Goal: Feedback & Contribution: Leave review/rating

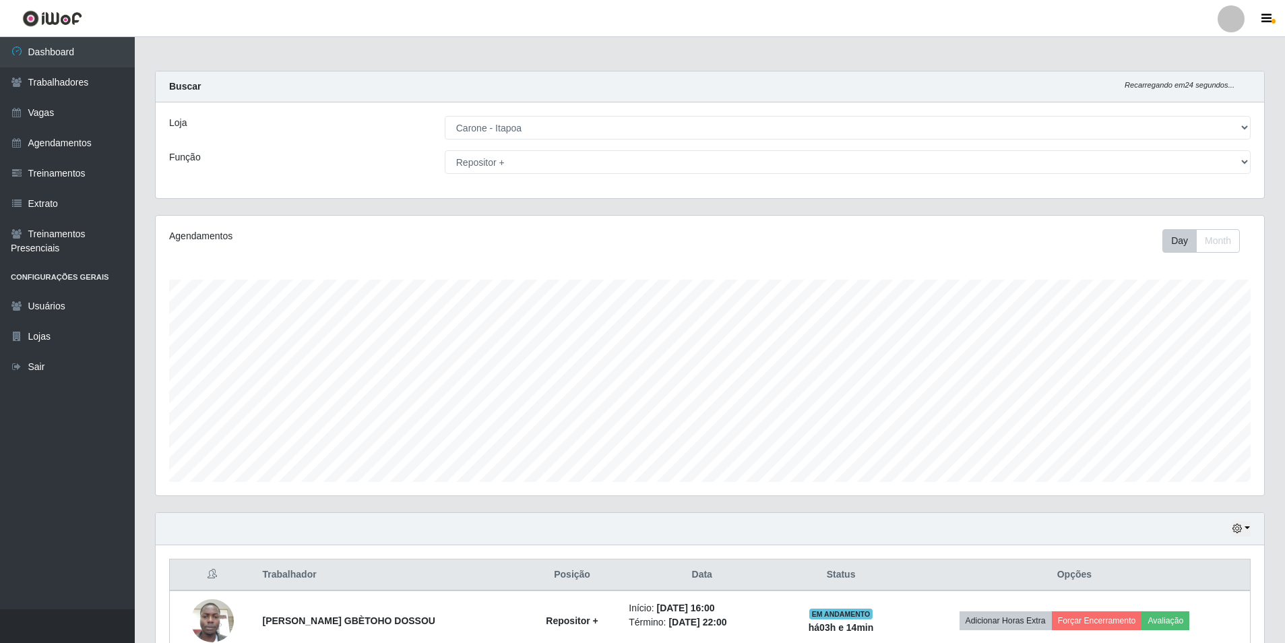
select select "506"
select select "82"
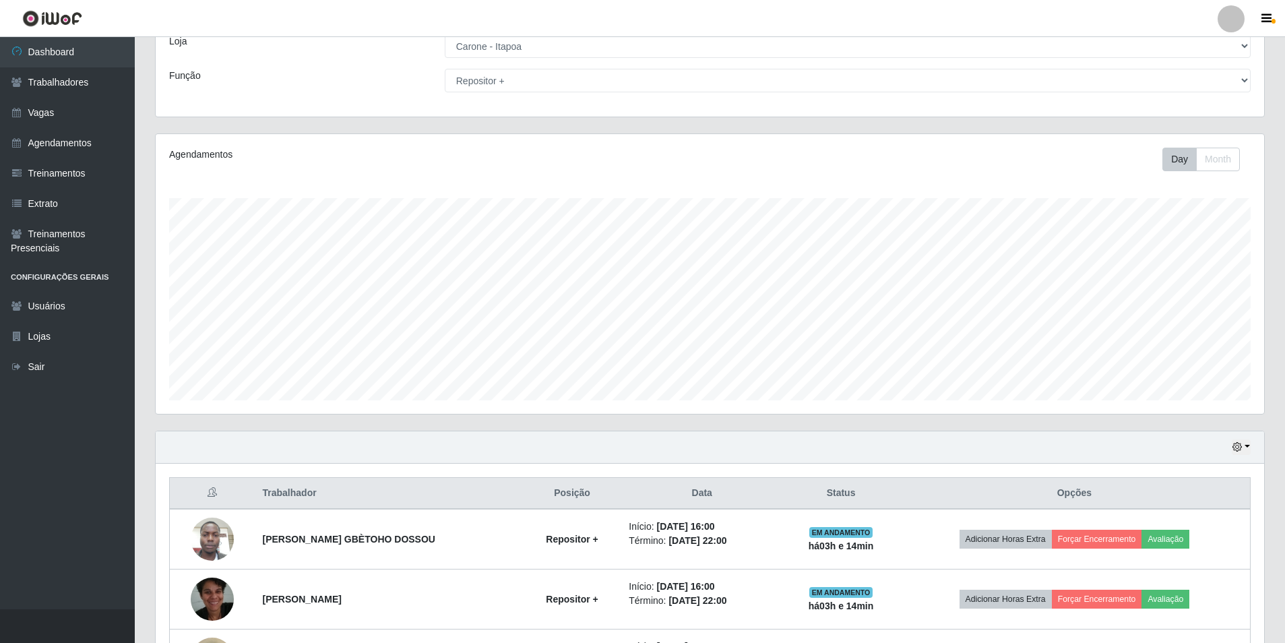
scroll to position [192, 0]
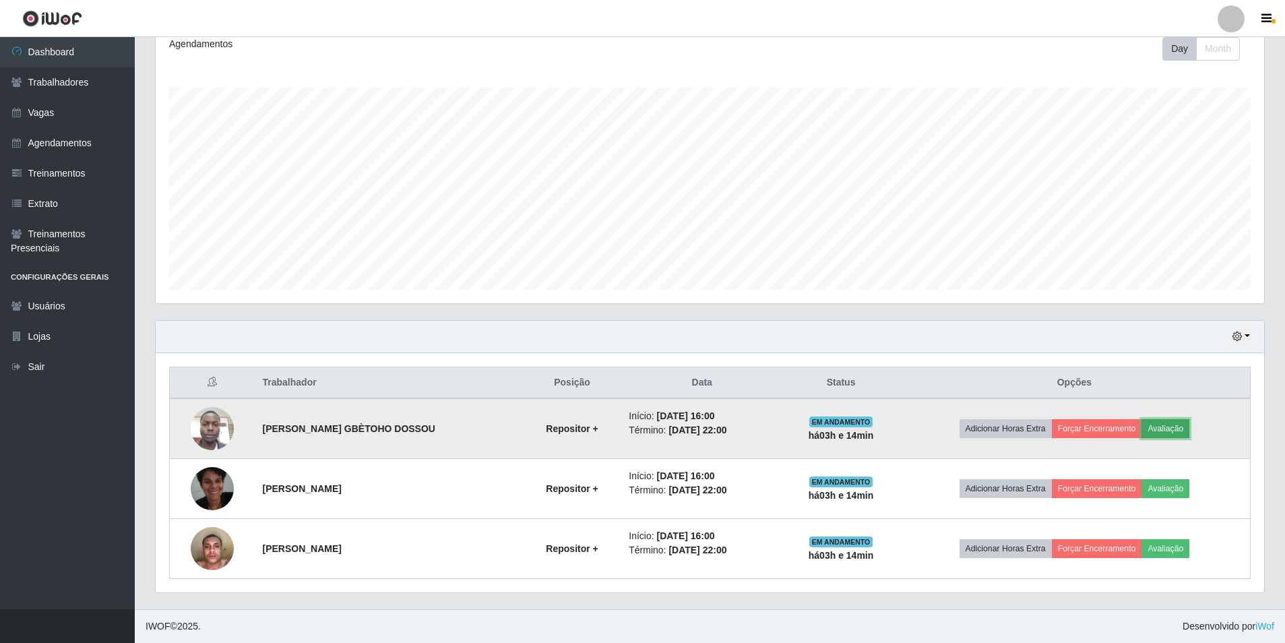
click at [1166, 430] on button "Avaliação" at bounding box center [1165, 428] width 48 height 19
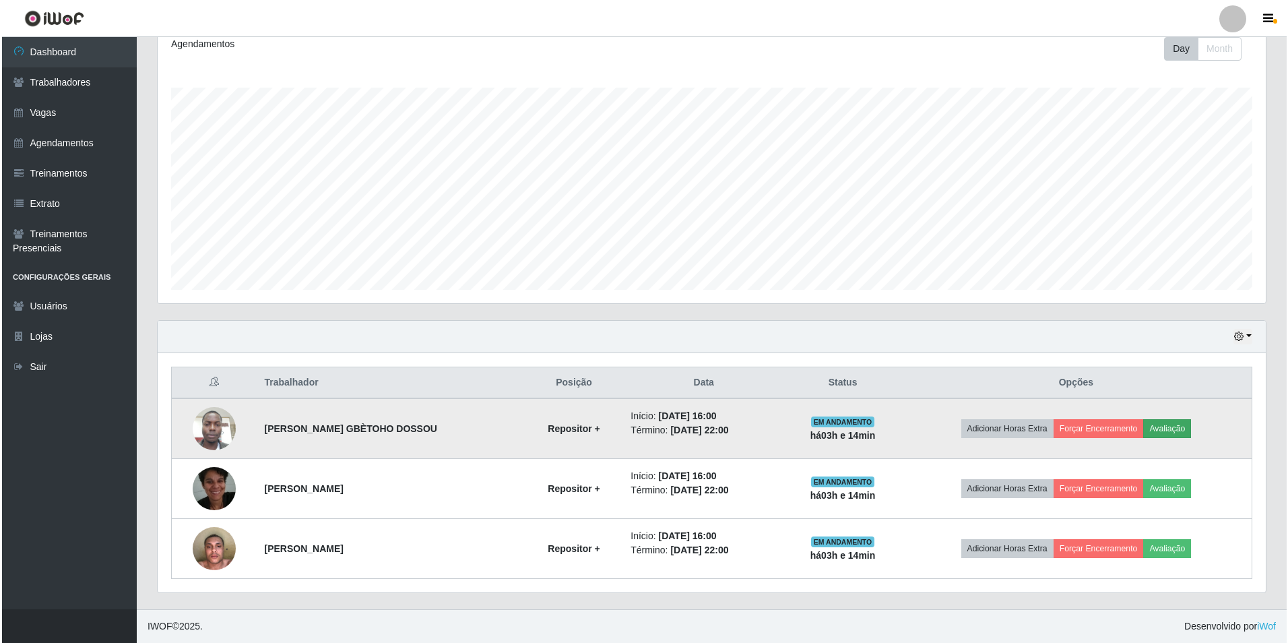
scroll to position [280, 1102]
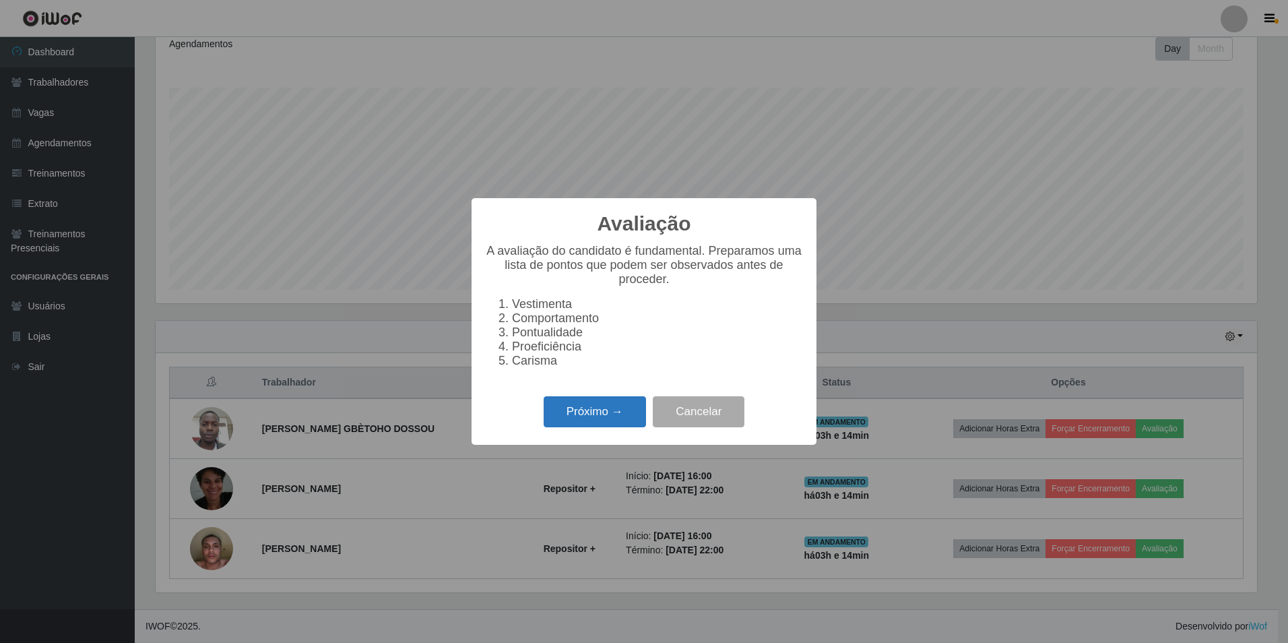
click at [576, 425] on button "Próximo →" at bounding box center [595, 412] width 102 height 32
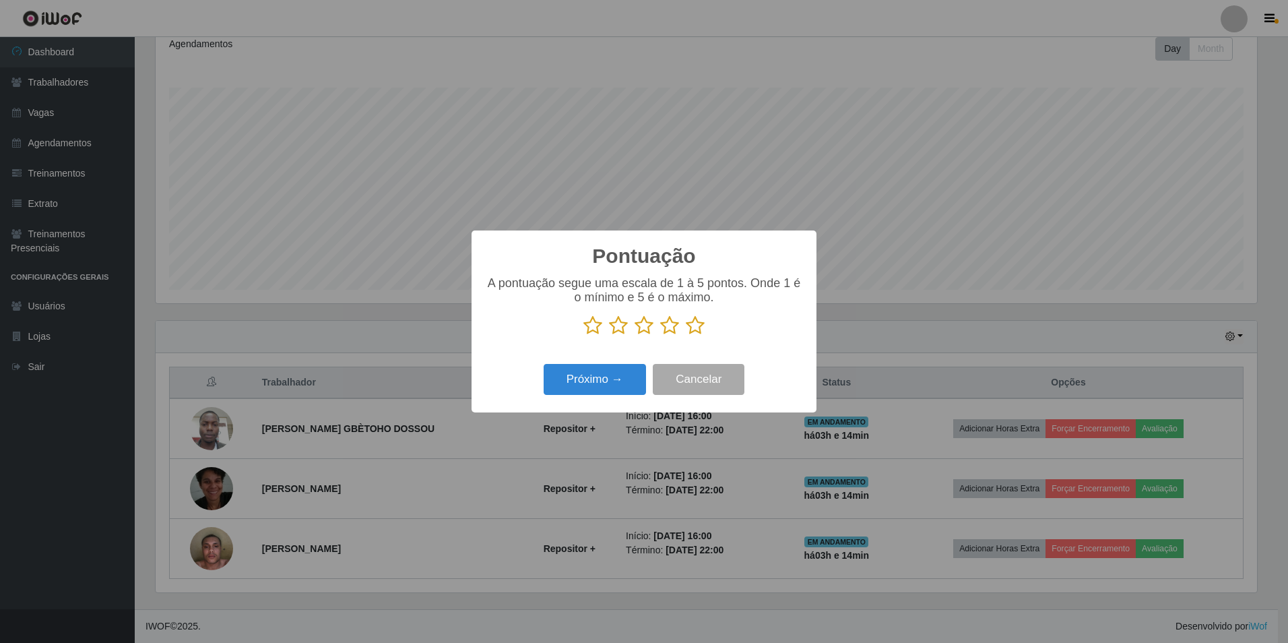
scroll to position [673490, 672668]
click at [697, 328] on icon at bounding box center [695, 325] width 19 height 20
click at [686, 336] on input "radio" at bounding box center [686, 336] width 0 height 0
click at [621, 376] on button "Próximo →" at bounding box center [595, 380] width 102 height 32
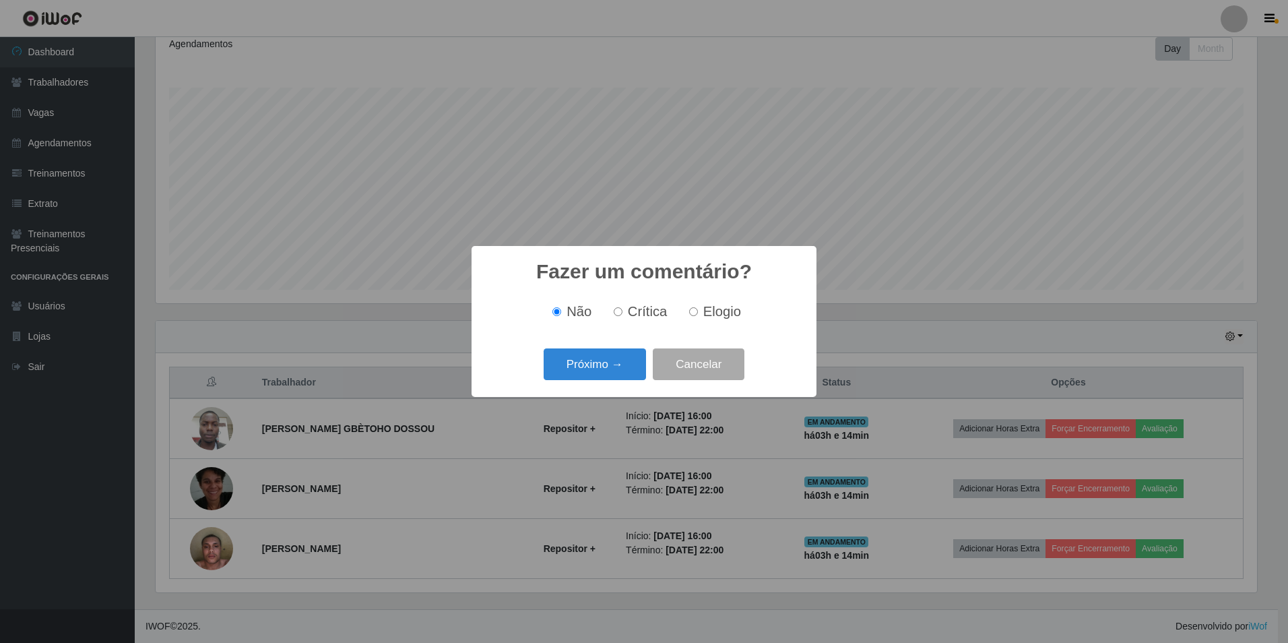
click at [694, 311] on input "Elogio" at bounding box center [693, 311] width 9 height 9
radio input "true"
click at [628, 365] on button "Próximo →" at bounding box center [595, 364] width 102 height 32
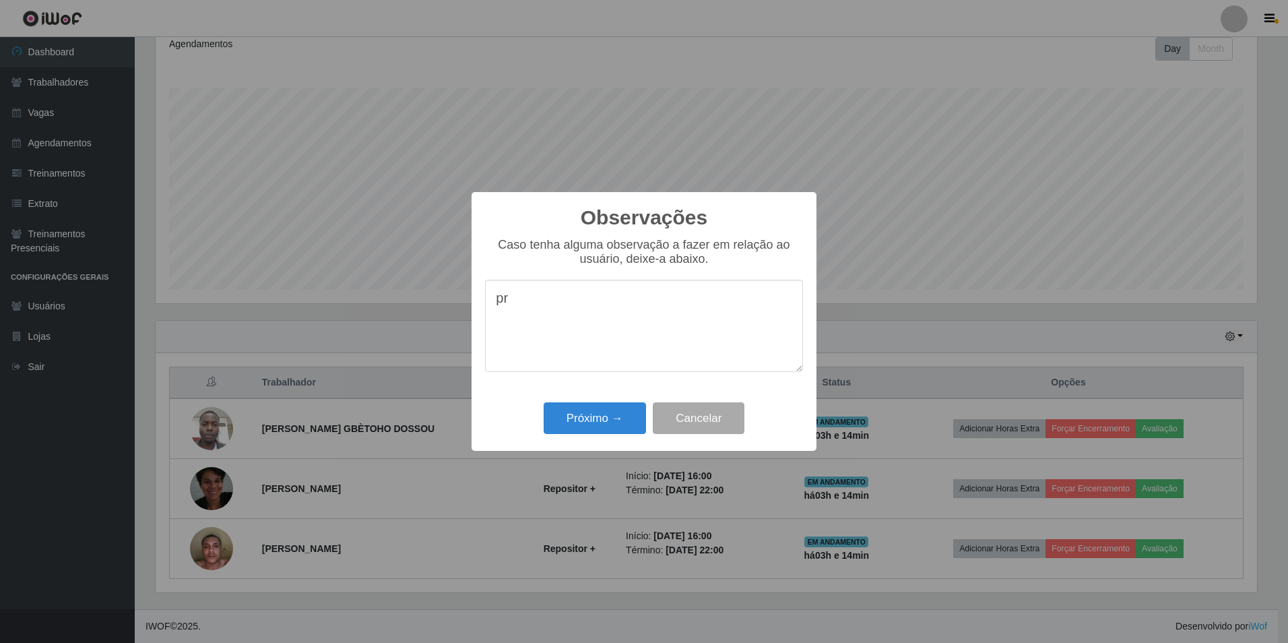
type textarea "p"
type textarea "O"
drag, startPoint x: 656, startPoint y: 329, endPoint x: 489, endPoint y: 300, distance: 169.7
click at [489, 300] on textarea "PRESTADOR DE SERVIÇOS DINÂMICO, ATENCIOSO E PRESTATIVO" at bounding box center [644, 326] width 318 height 92
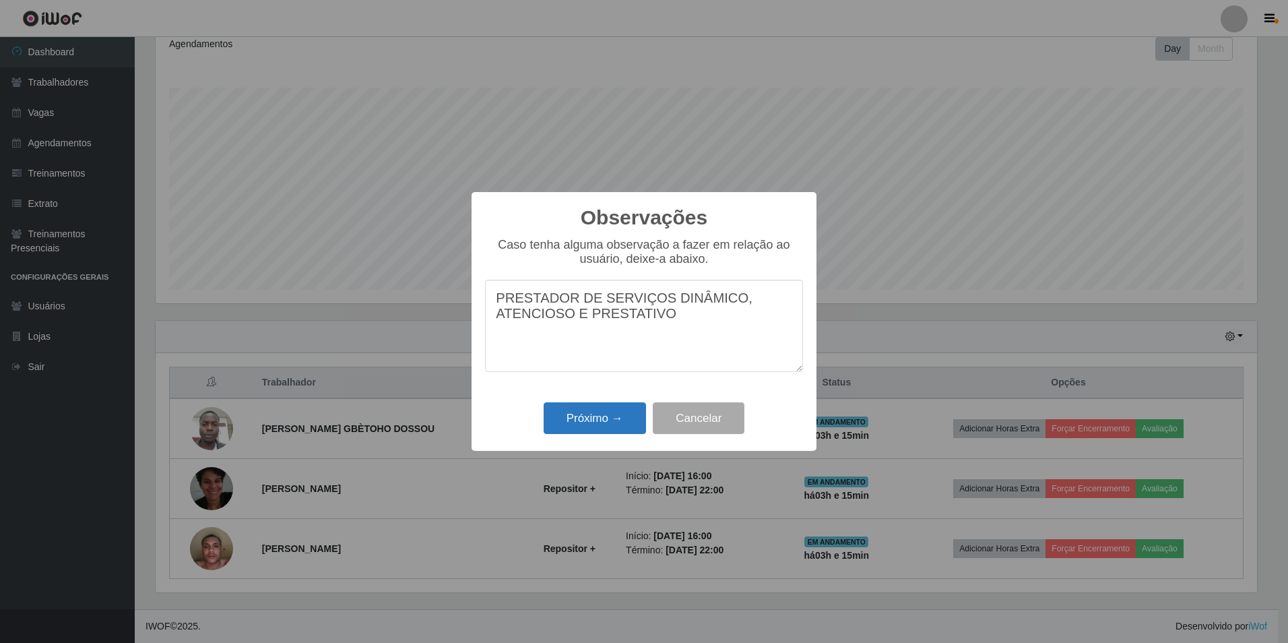
type textarea "PRESTADOR DE SERVIÇOS DINÂMICO, ATENCIOSO E PRESTATIVO"
click at [612, 420] on button "Próximo →" at bounding box center [595, 418] width 102 height 32
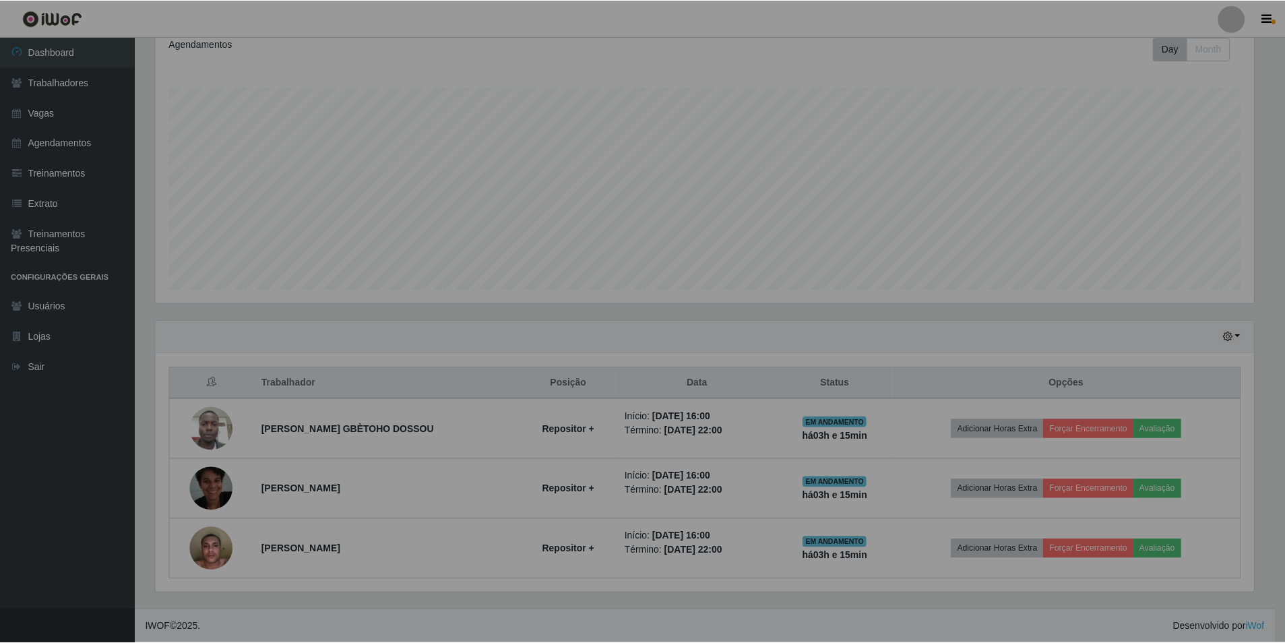
scroll to position [280, 1108]
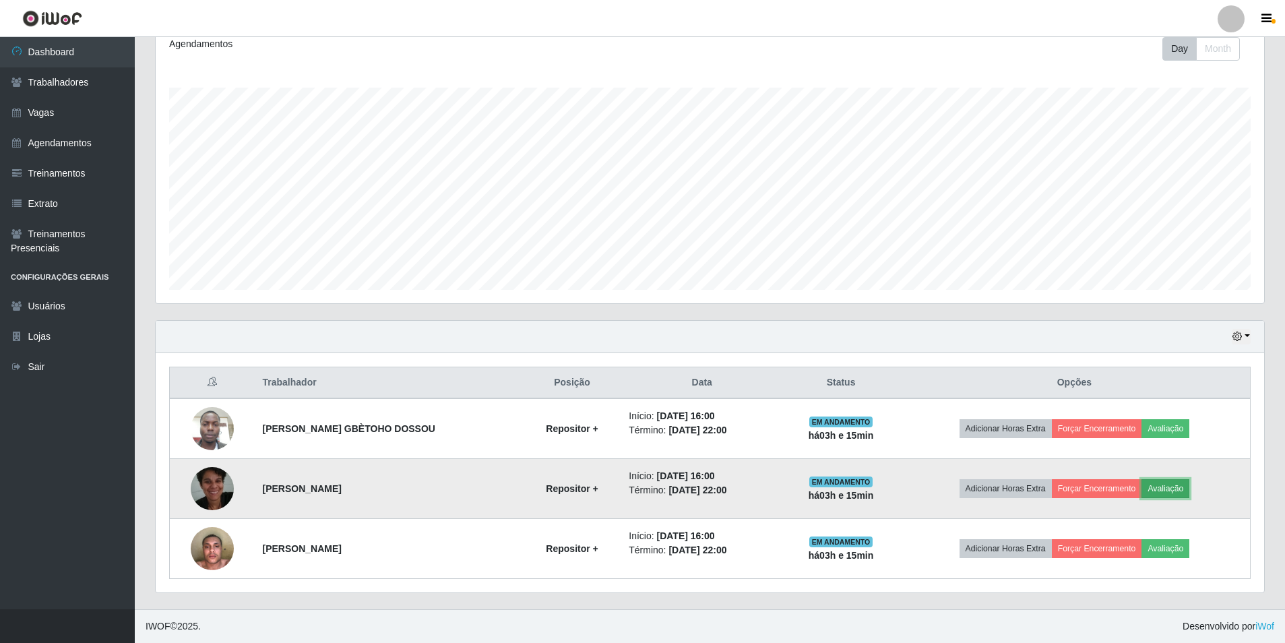
click at [1169, 486] on button "Avaliação" at bounding box center [1165, 488] width 48 height 19
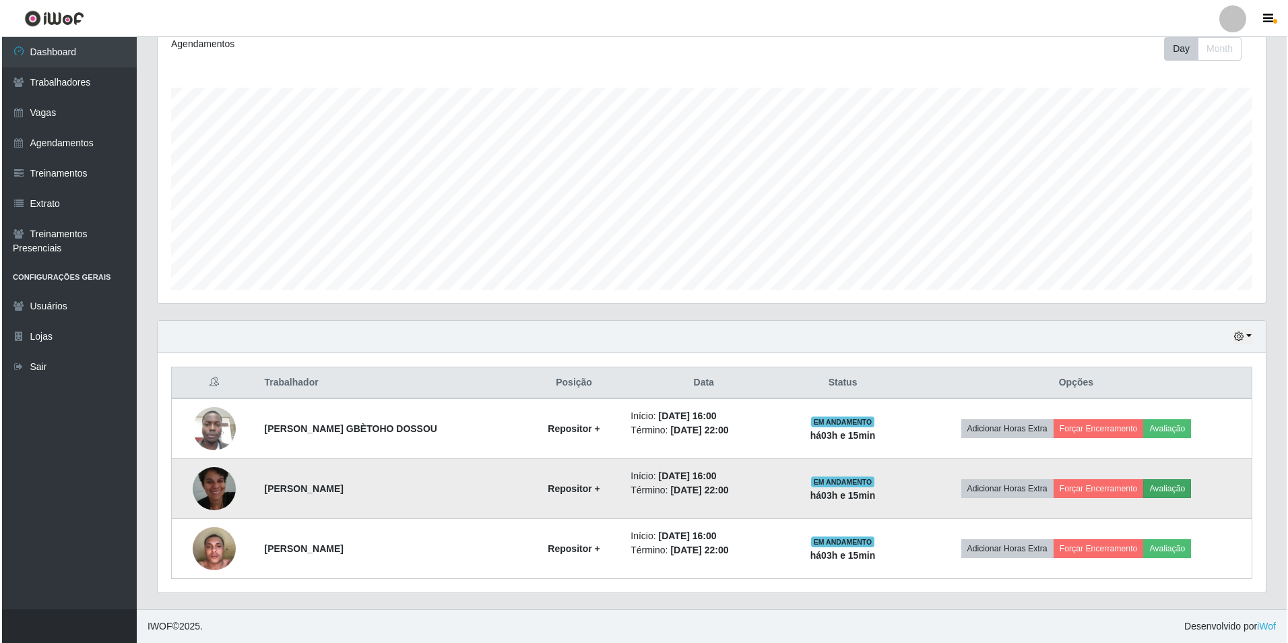
scroll to position [280, 1102]
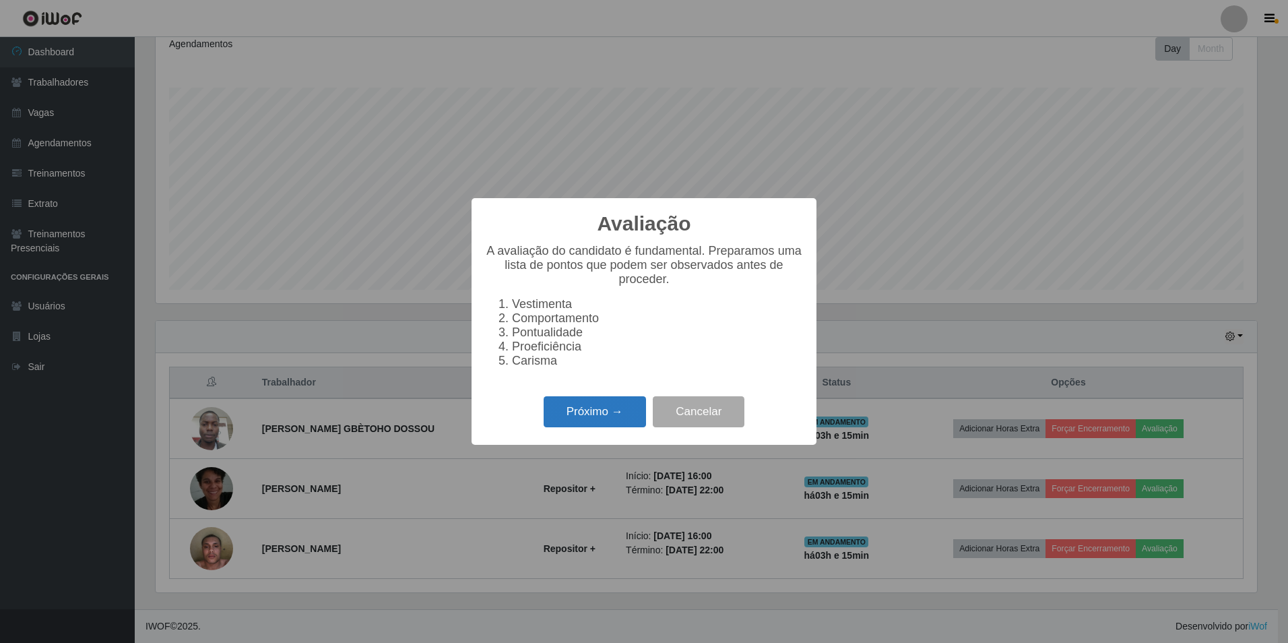
click at [599, 425] on button "Próximo →" at bounding box center [595, 412] width 102 height 32
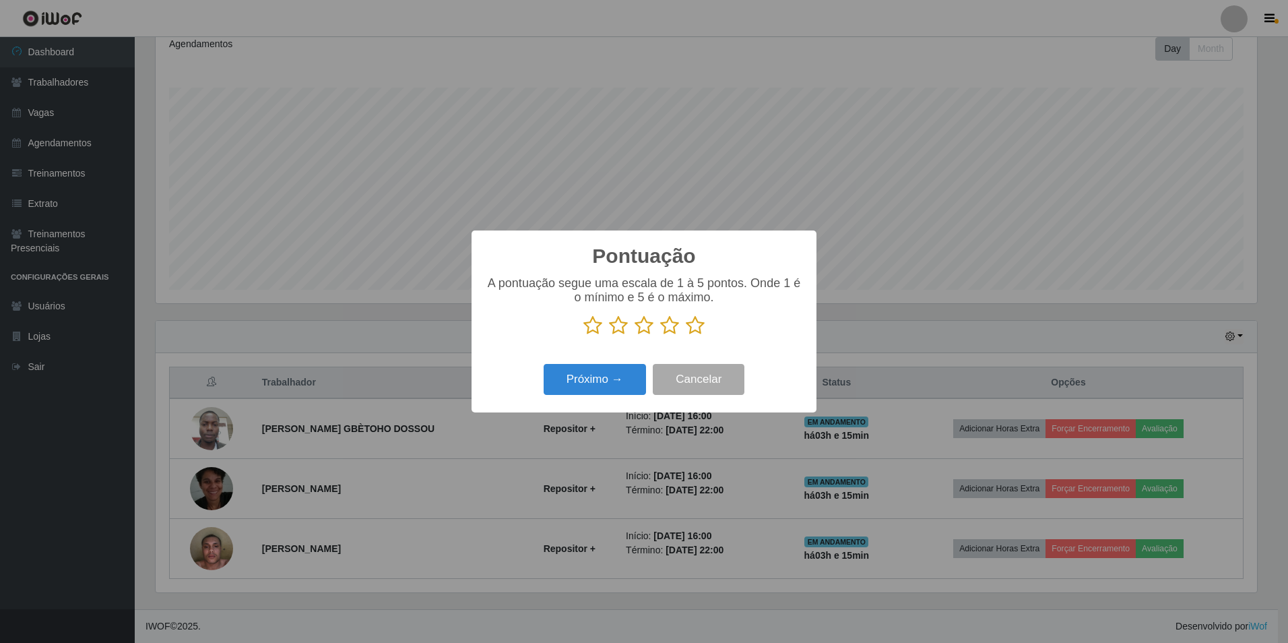
scroll to position [673490, 672668]
click at [698, 325] on icon at bounding box center [695, 325] width 19 height 20
click at [686, 336] on input "radio" at bounding box center [686, 336] width 0 height 0
click at [621, 382] on button "Próximo →" at bounding box center [595, 380] width 102 height 32
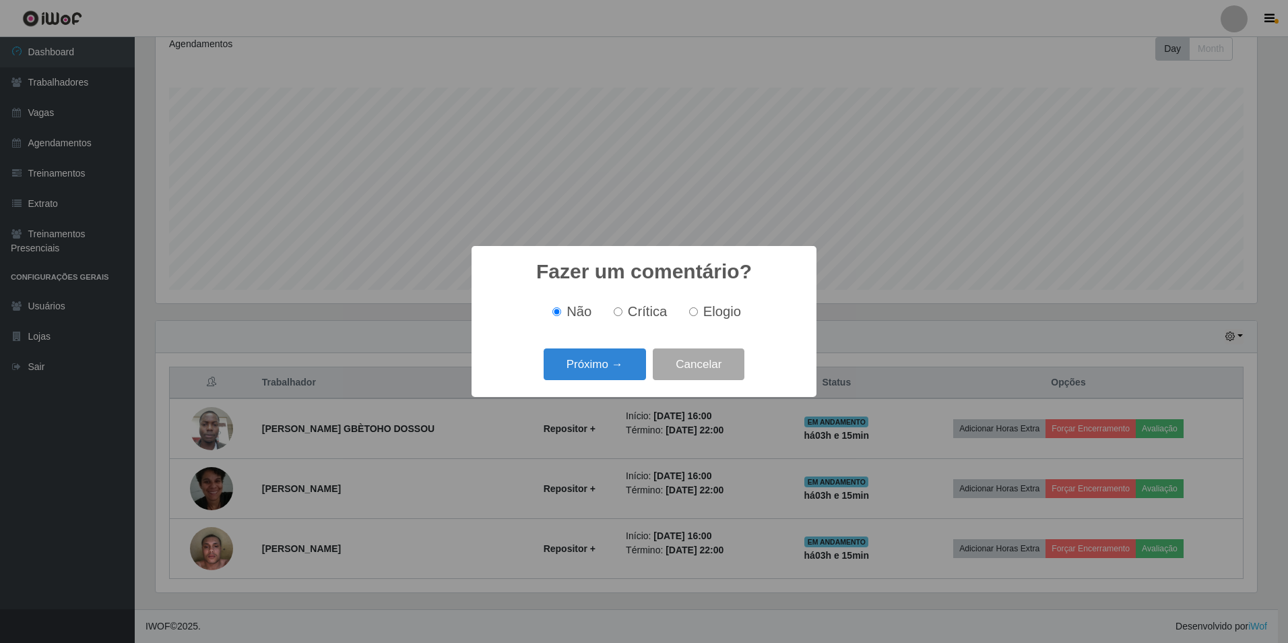
click at [695, 313] on input "Elogio" at bounding box center [693, 311] width 9 height 9
radio input "true"
click at [625, 365] on button "Próximo →" at bounding box center [595, 364] width 102 height 32
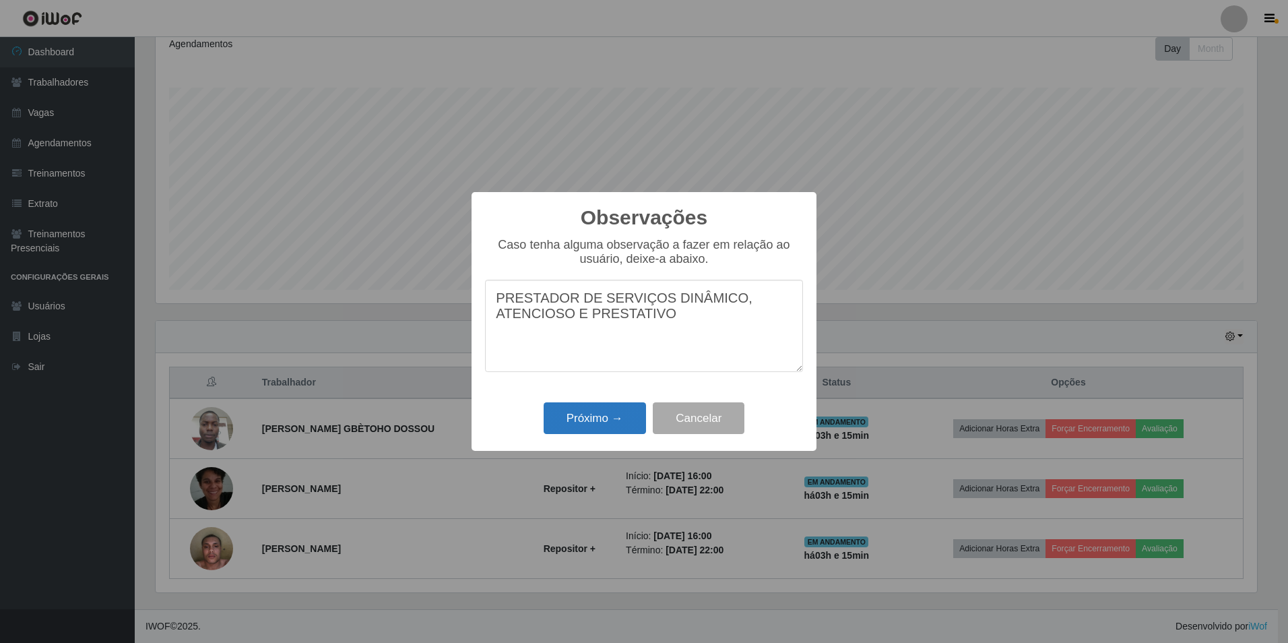
type textarea "PRESTADOR DE SERVIÇOS DINÂMICO, ATENCIOSO E PRESTATIVO"
click at [616, 415] on button "Próximo →" at bounding box center [595, 418] width 102 height 32
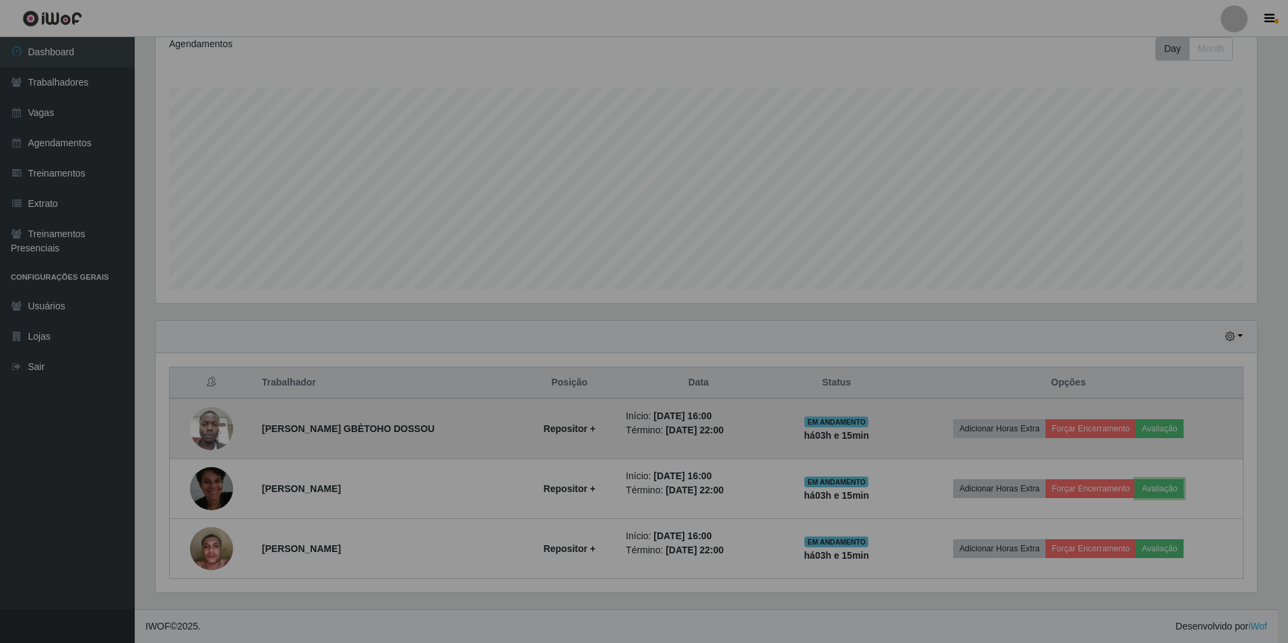
scroll to position [280, 1108]
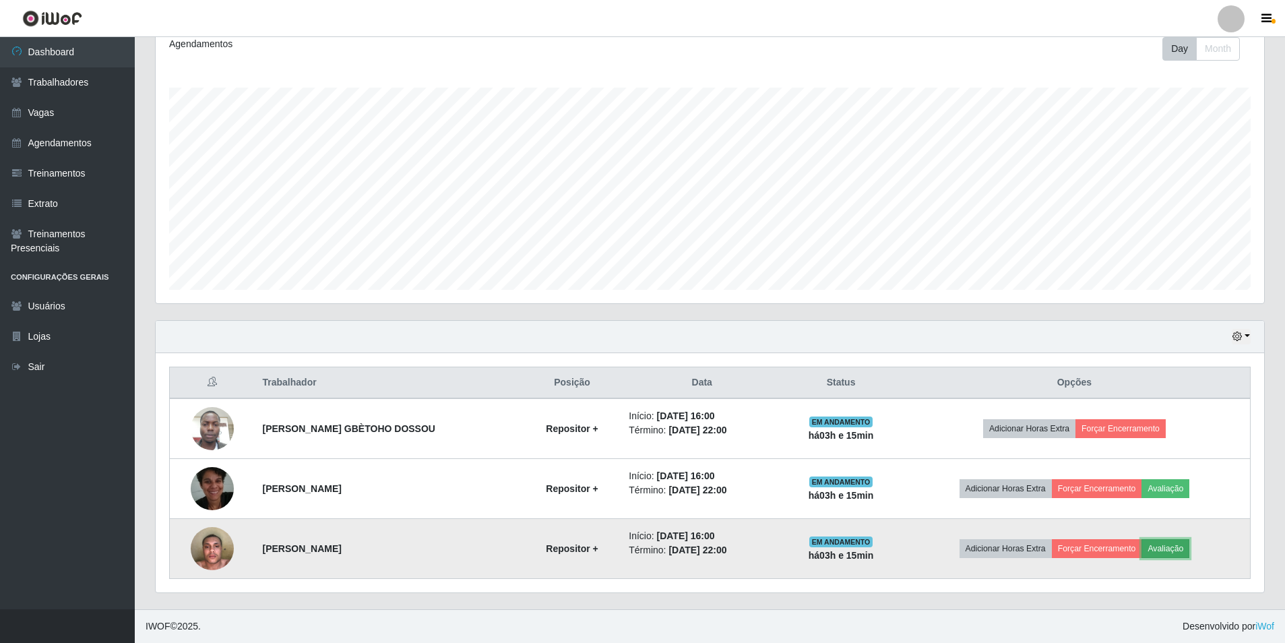
click at [1168, 548] on button "Avaliação" at bounding box center [1165, 548] width 48 height 19
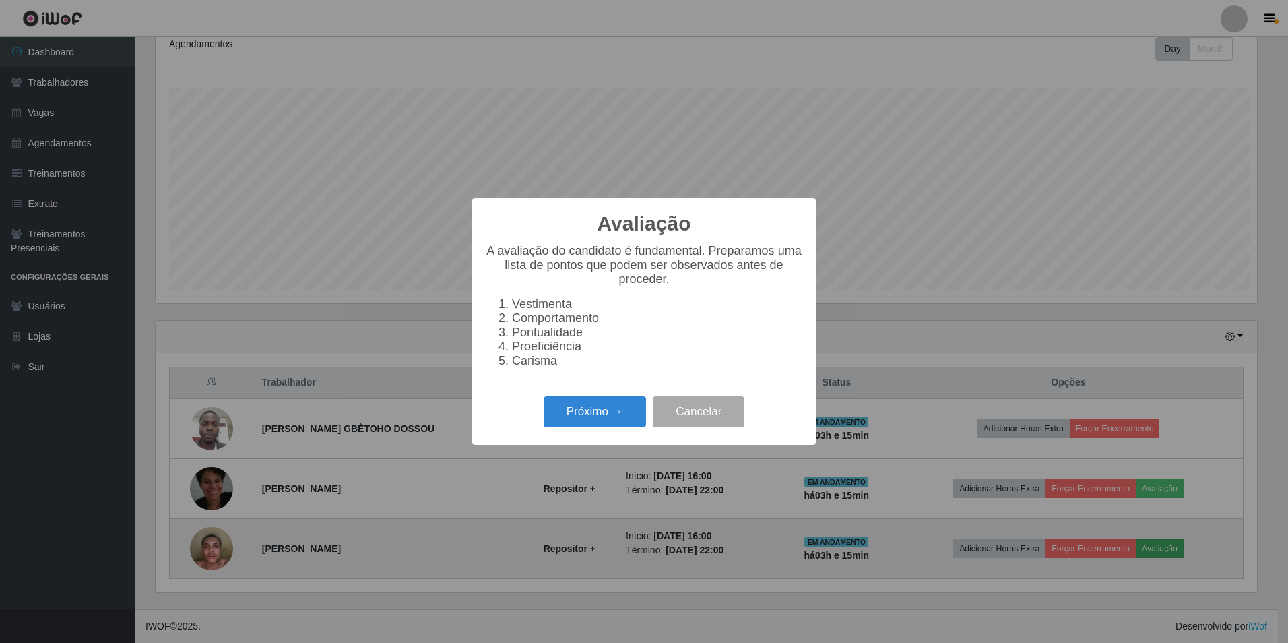
scroll to position [280, 1102]
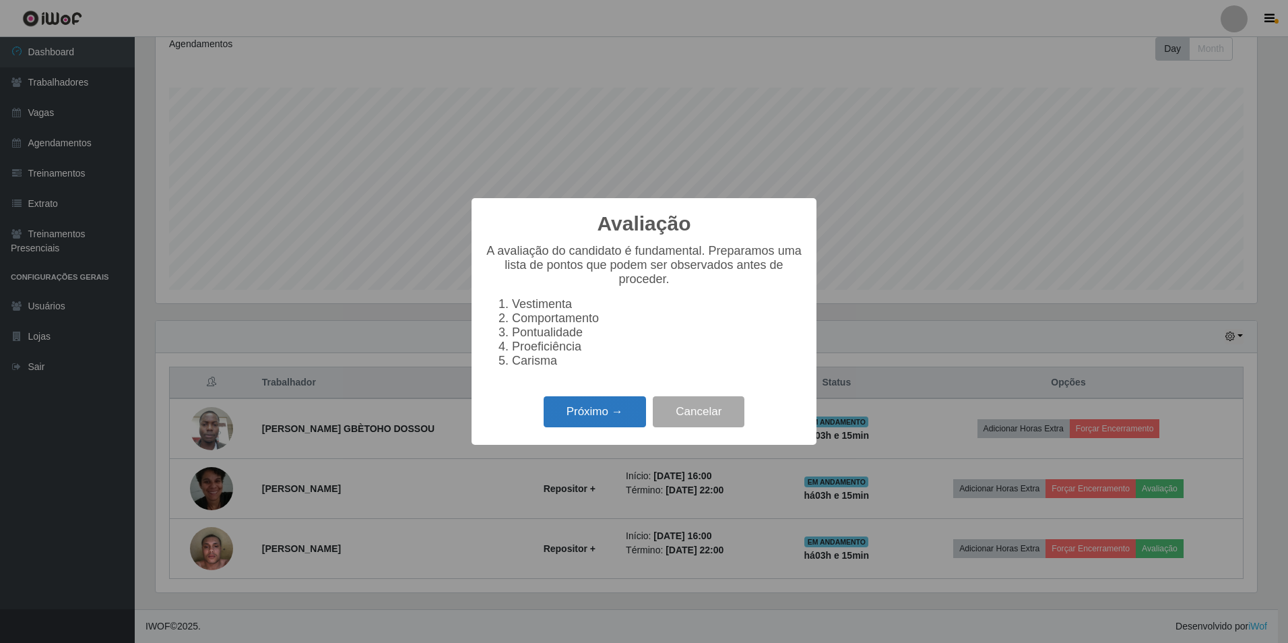
click at [625, 425] on button "Próximo →" at bounding box center [595, 412] width 102 height 32
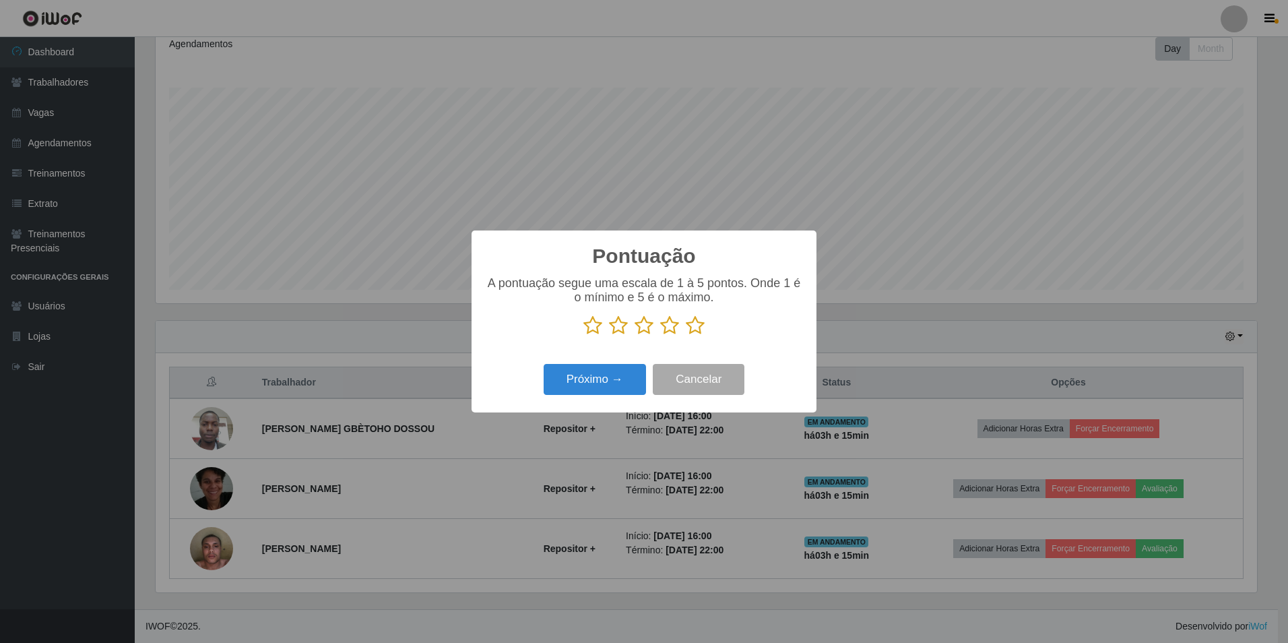
click at [698, 329] on icon at bounding box center [695, 325] width 19 height 20
click at [686, 336] on input "radio" at bounding box center [686, 336] width 0 height 0
click at [614, 386] on button "Próximo →" at bounding box center [595, 380] width 102 height 32
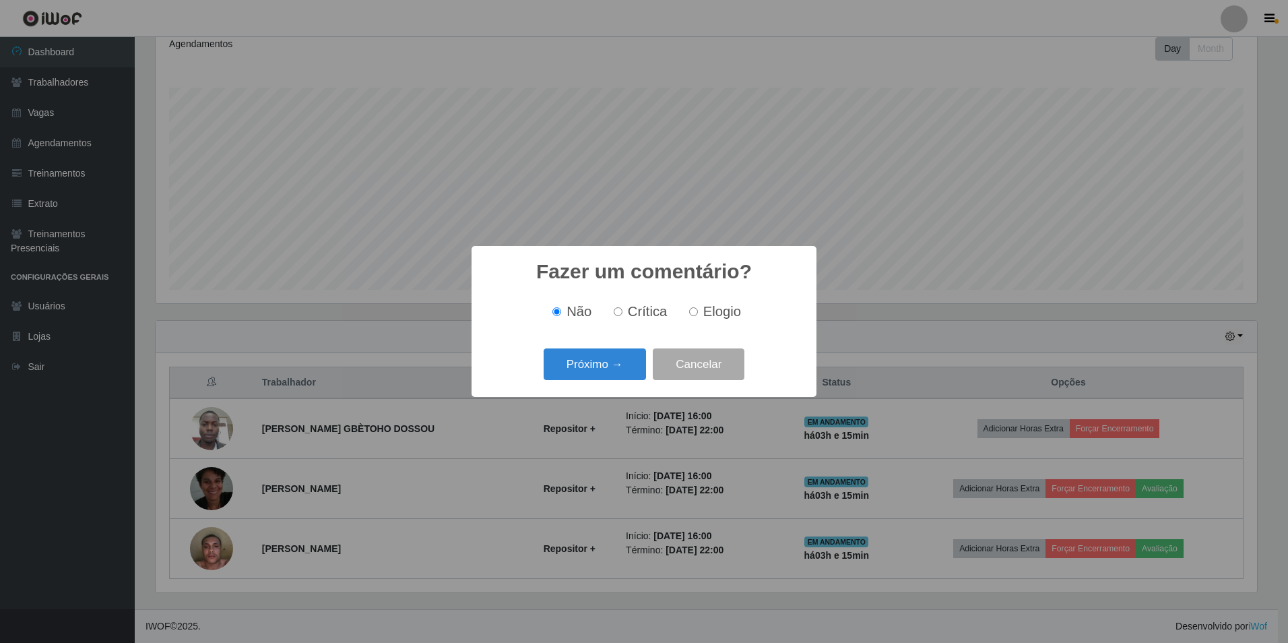
click at [697, 312] on input "Elogio" at bounding box center [693, 311] width 9 height 9
radio input "true"
click at [616, 369] on button "Próximo →" at bounding box center [595, 364] width 102 height 32
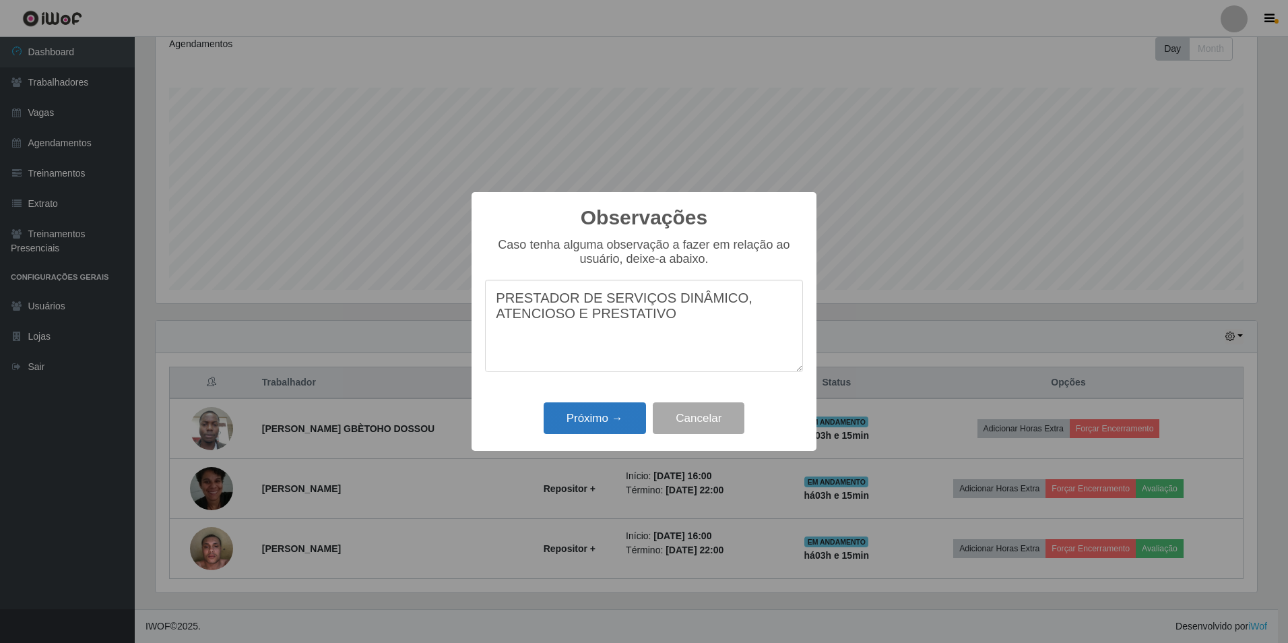
type textarea "PRESTADOR DE SERVIÇOS DINÂMICO, ATENCIOSO E PRESTATIVO"
click at [603, 420] on button "Próximo →" at bounding box center [595, 418] width 102 height 32
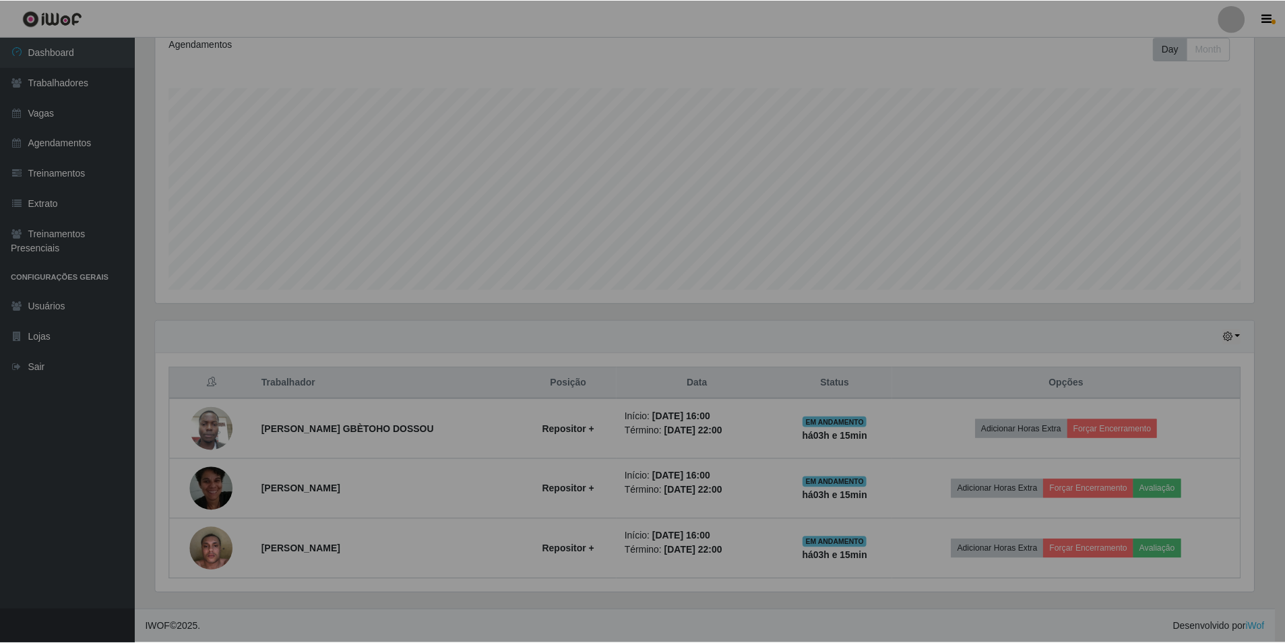
scroll to position [280, 1108]
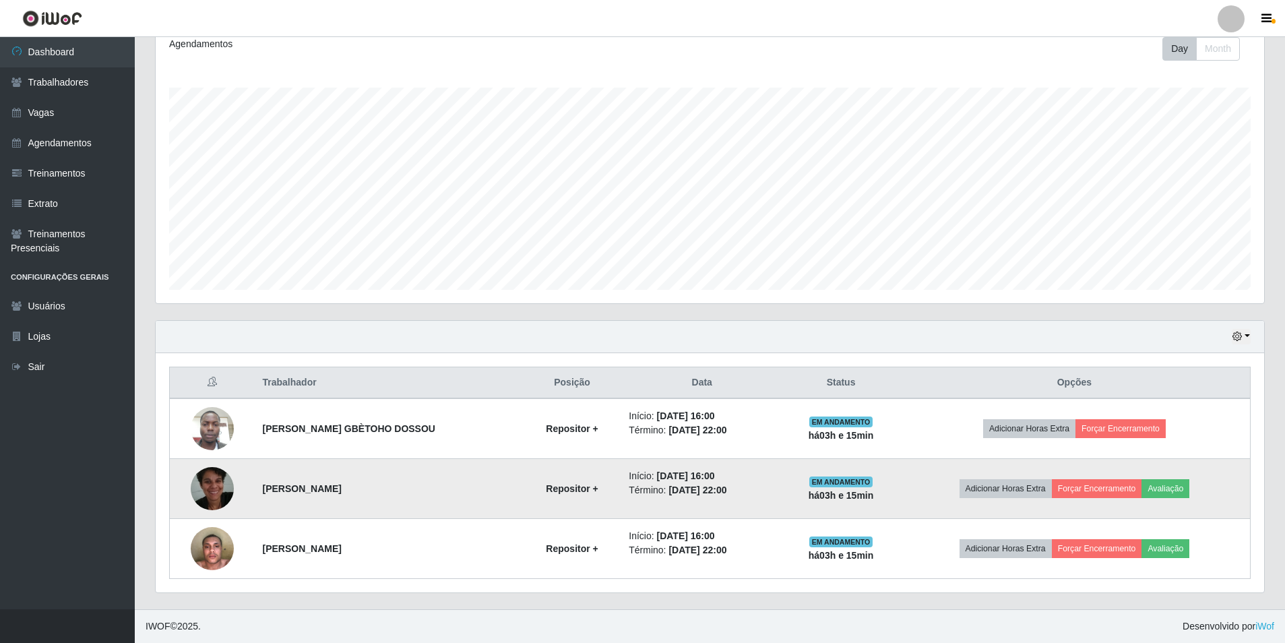
click at [920, 485] on td "Adicionar Horas Extra Forçar Encerramento Avaliação" at bounding box center [1075, 489] width 352 height 60
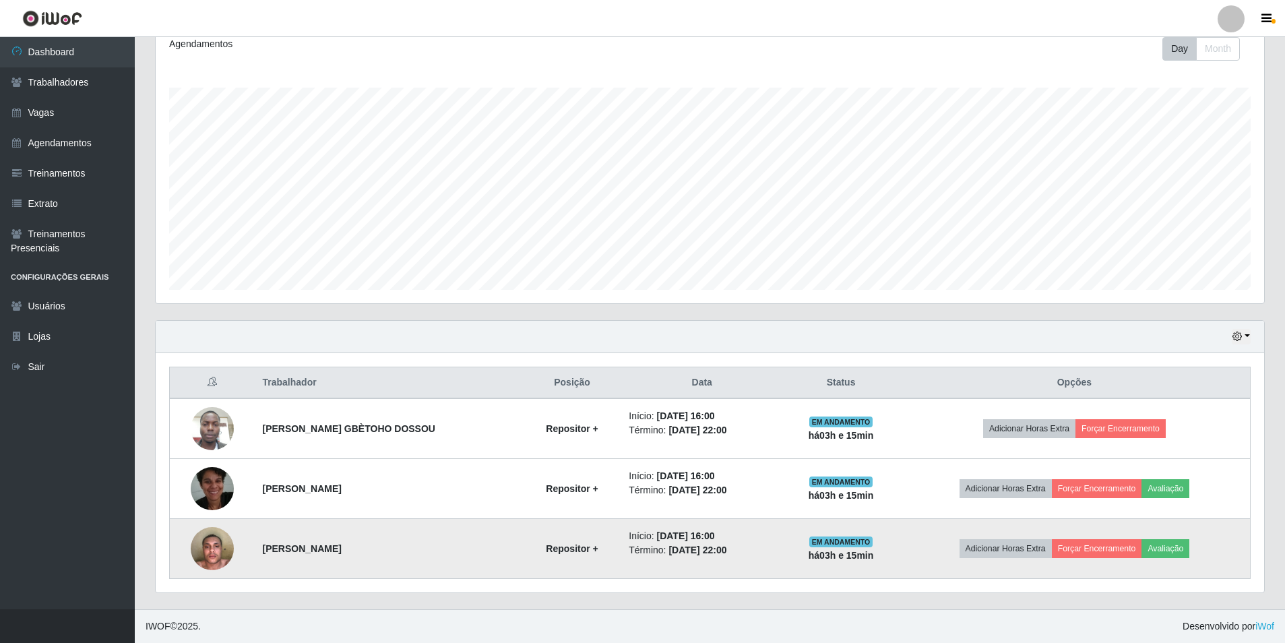
click at [930, 541] on td "Adicionar Horas Extra Forçar Encerramento Avaliação" at bounding box center [1075, 549] width 352 height 60
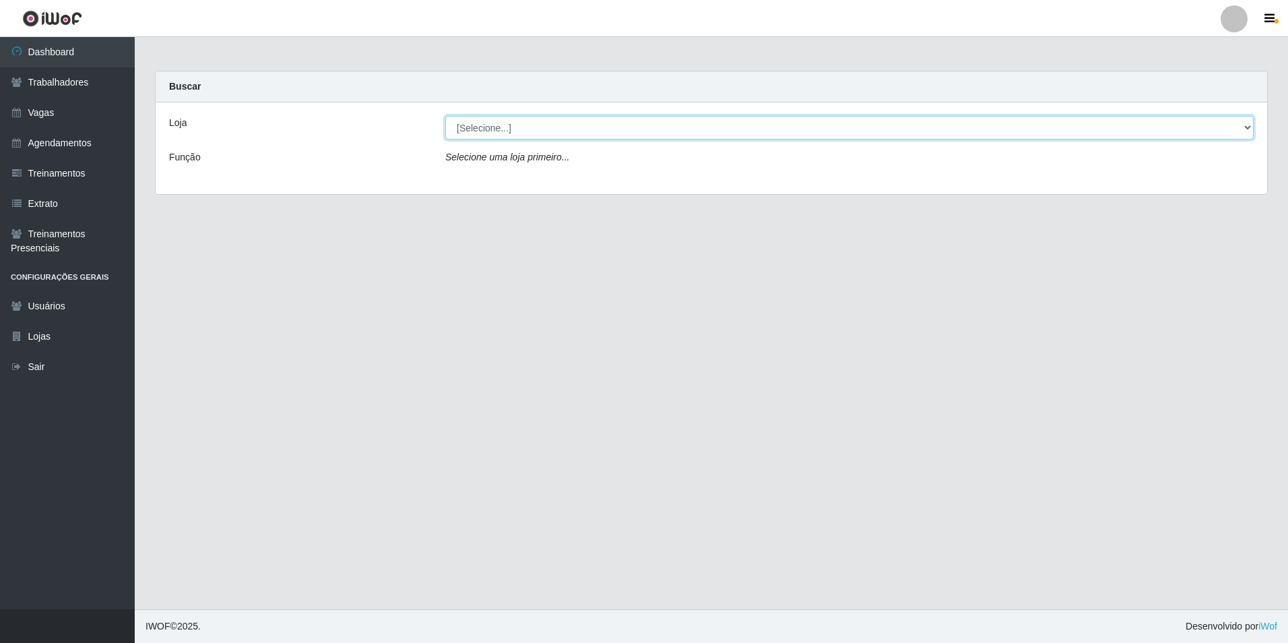
click at [476, 127] on select "[Selecione...] [GEOGRAPHIC_DATA] - [GEOGRAPHIC_DATA] [GEOGRAPHIC_DATA] - [GEOGR…" at bounding box center [849, 128] width 809 height 24
select select "506"
click at [445, 116] on select "[Selecione...] [GEOGRAPHIC_DATA] - [GEOGRAPHIC_DATA] [GEOGRAPHIC_DATA] - [GEOGR…" at bounding box center [849, 128] width 809 height 24
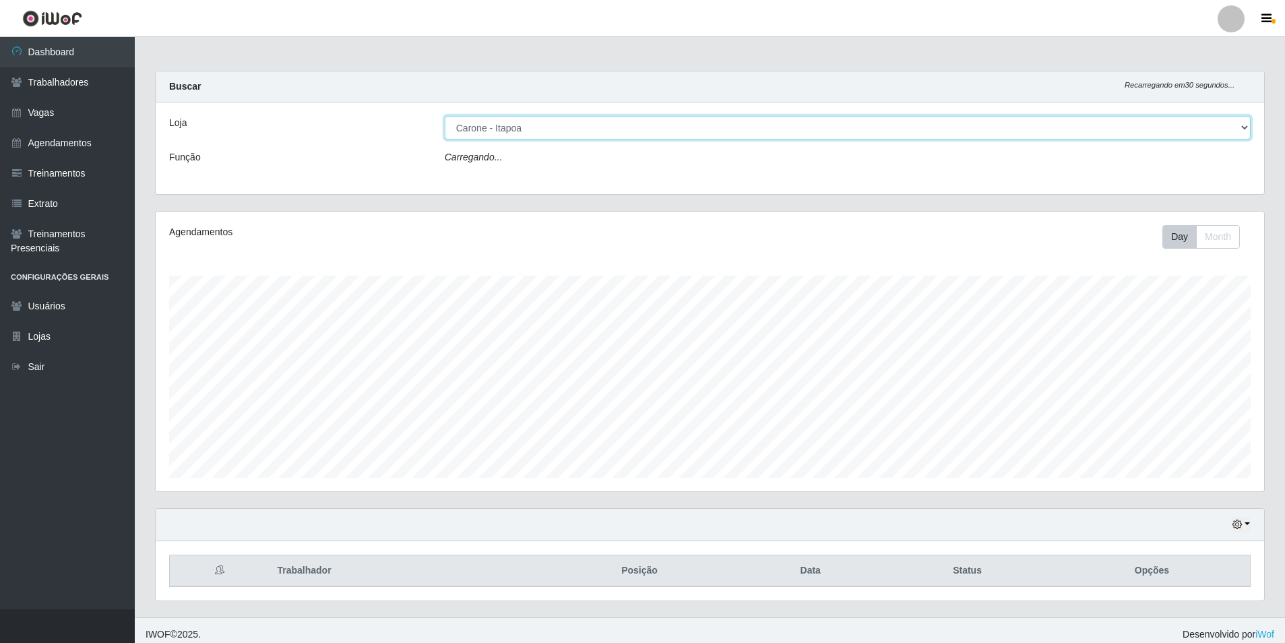
scroll to position [280, 1108]
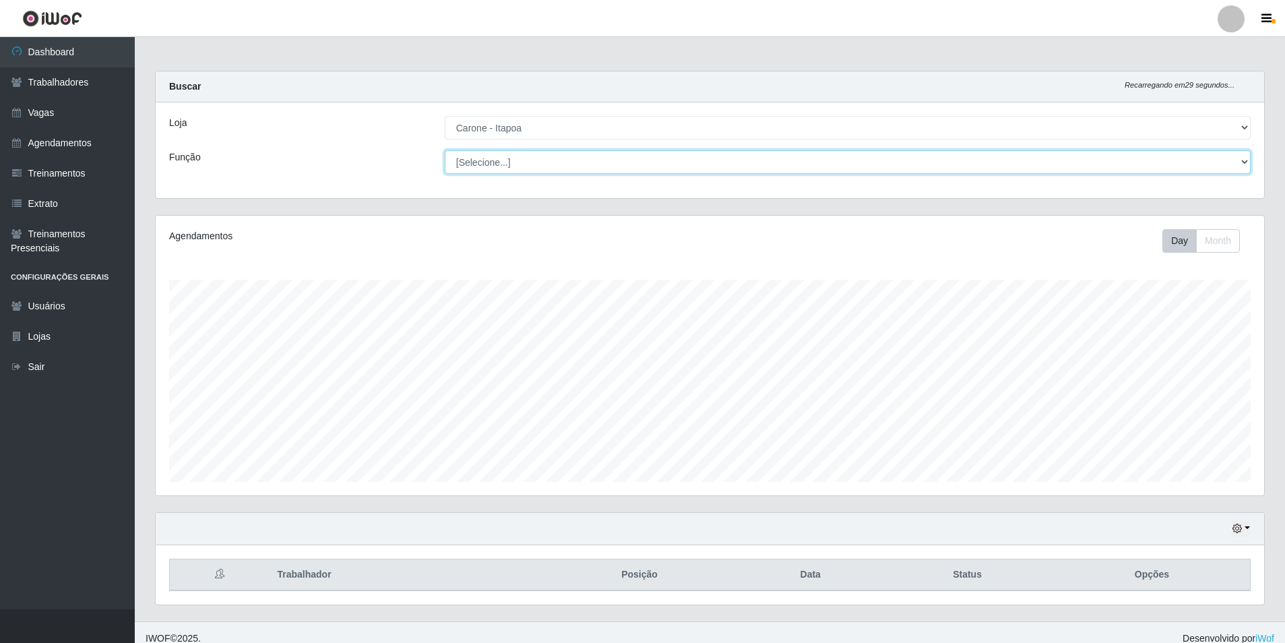
click at [497, 161] on select "[Selecione...] Embalador Embalador + Embalador ++ Repositor Repositor + Reposit…" at bounding box center [848, 162] width 806 height 24
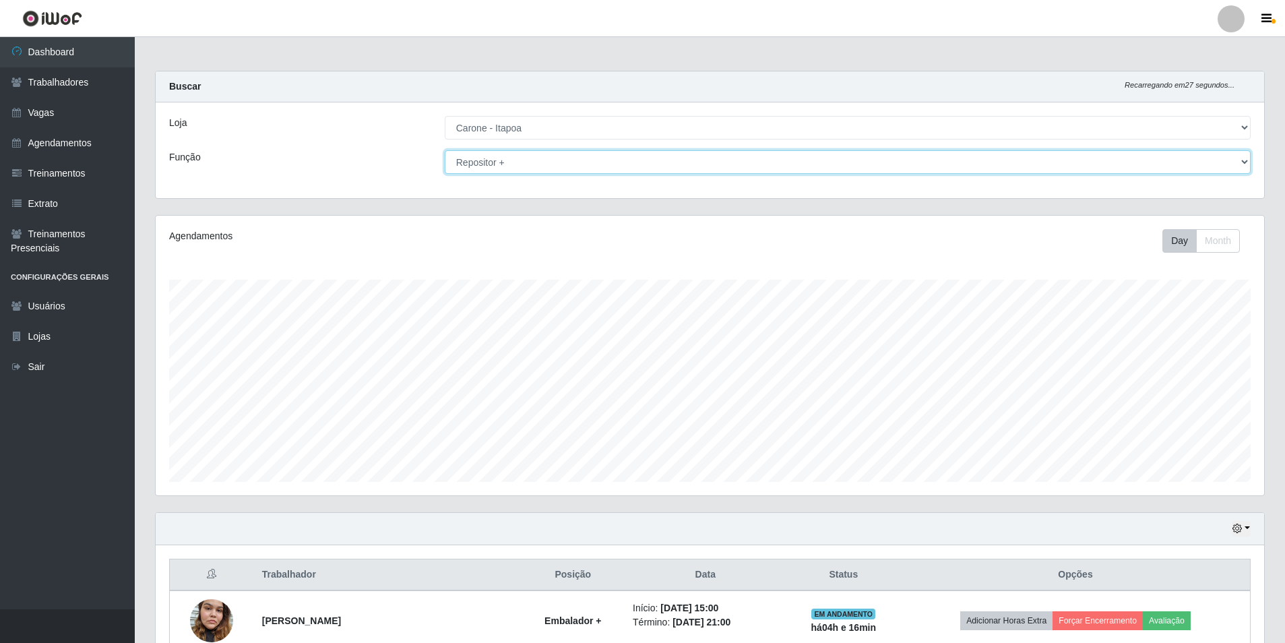
click at [445, 150] on select "[Selecione...] Embalador Embalador + Embalador ++ Repositor Repositor + Reposit…" at bounding box center [848, 162] width 806 height 24
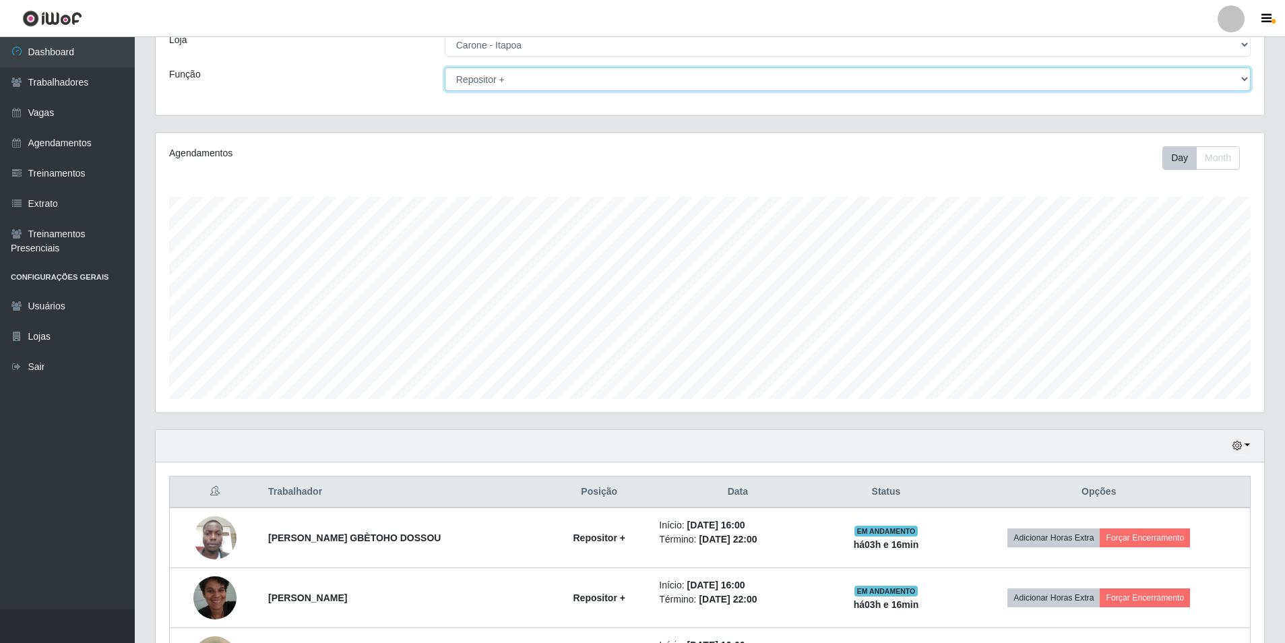
scroll to position [0, 0]
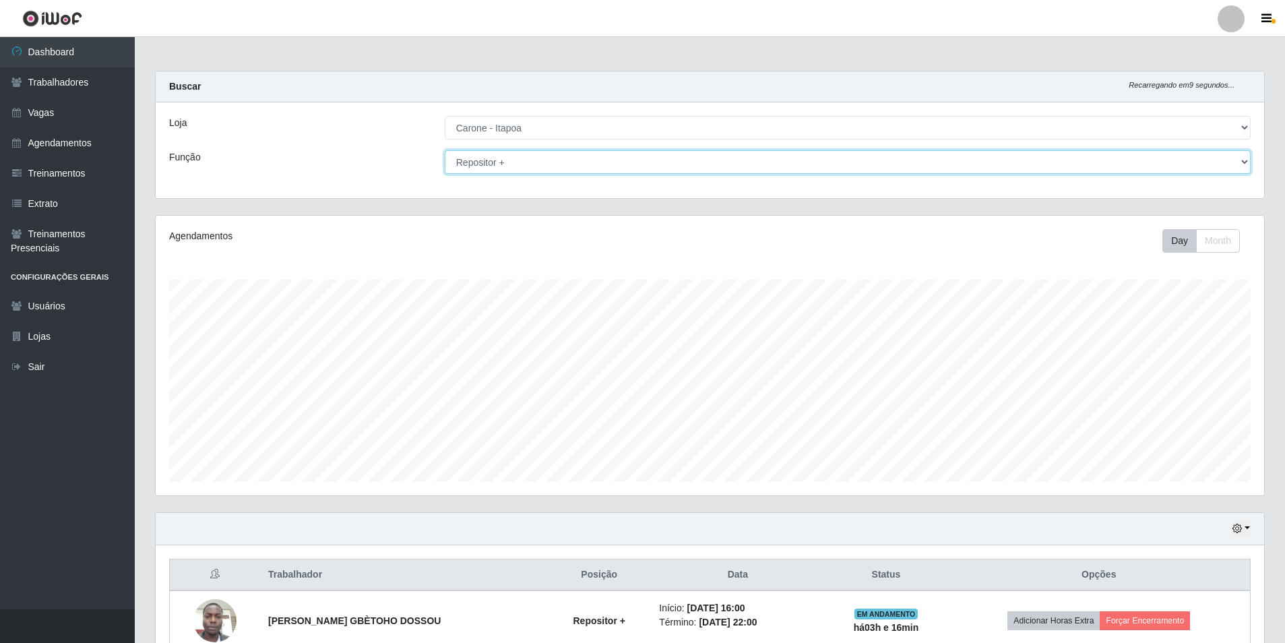
click at [456, 166] on select "[Selecione...] Embalador Embalador + Embalador ++ Repositor Repositor + Reposit…" at bounding box center [848, 162] width 806 height 24
select select "70"
click at [445, 150] on select "[Selecione...] Embalador Embalador + Embalador ++ Repositor Repositor + Reposit…" at bounding box center [848, 162] width 806 height 24
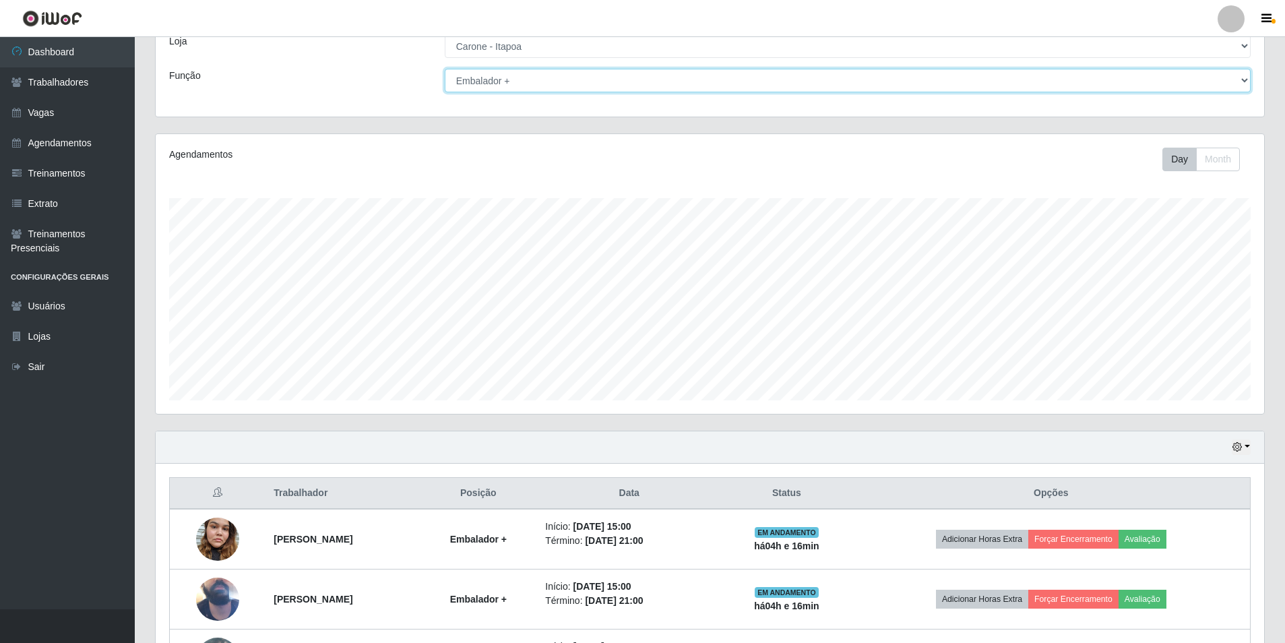
scroll to position [192, 0]
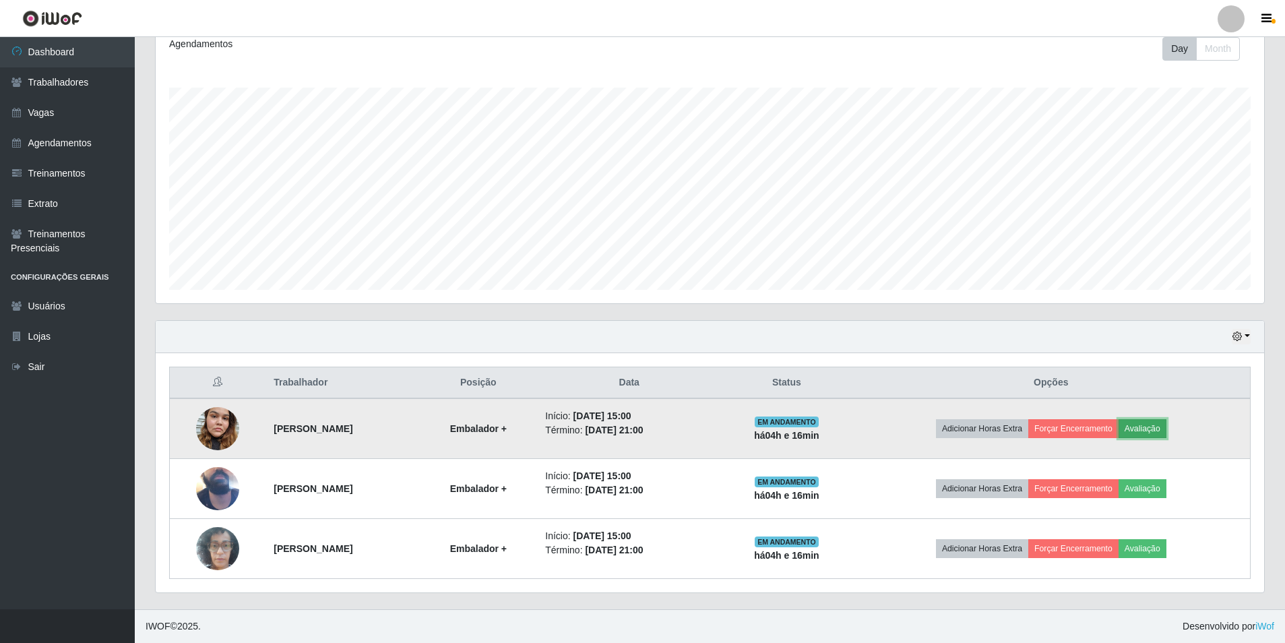
click at [1166, 431] on button "Avaliação" at bounding box center [1142, 428] width 48 height 19
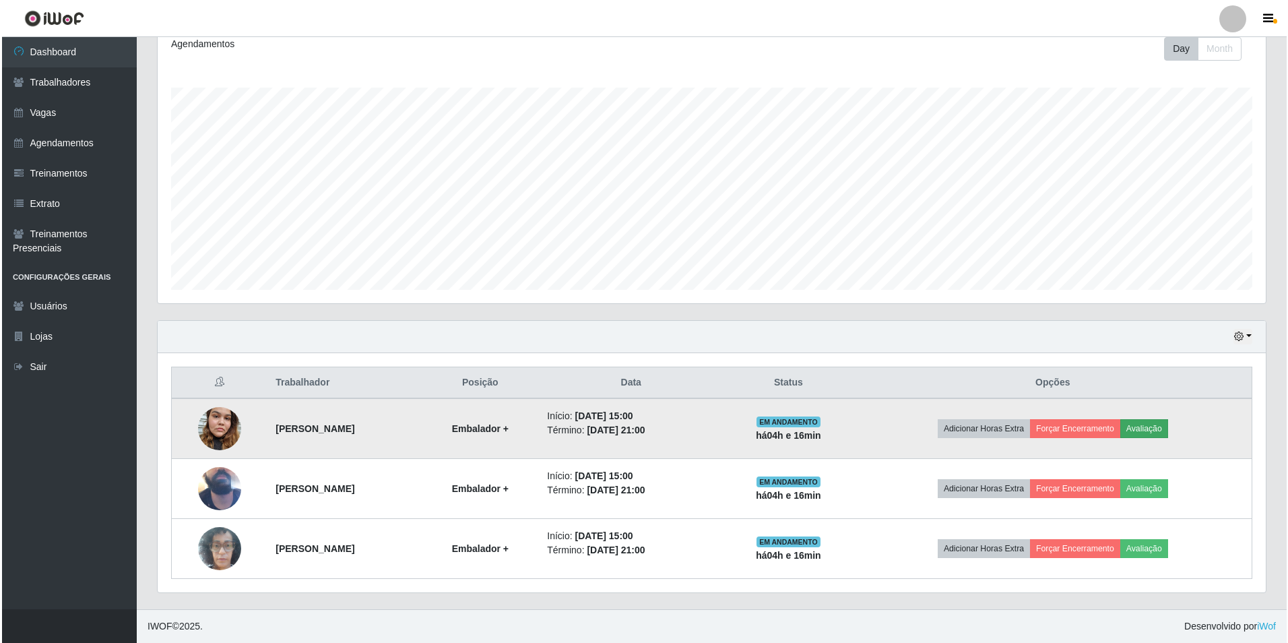
scroll to position [280, 1102]
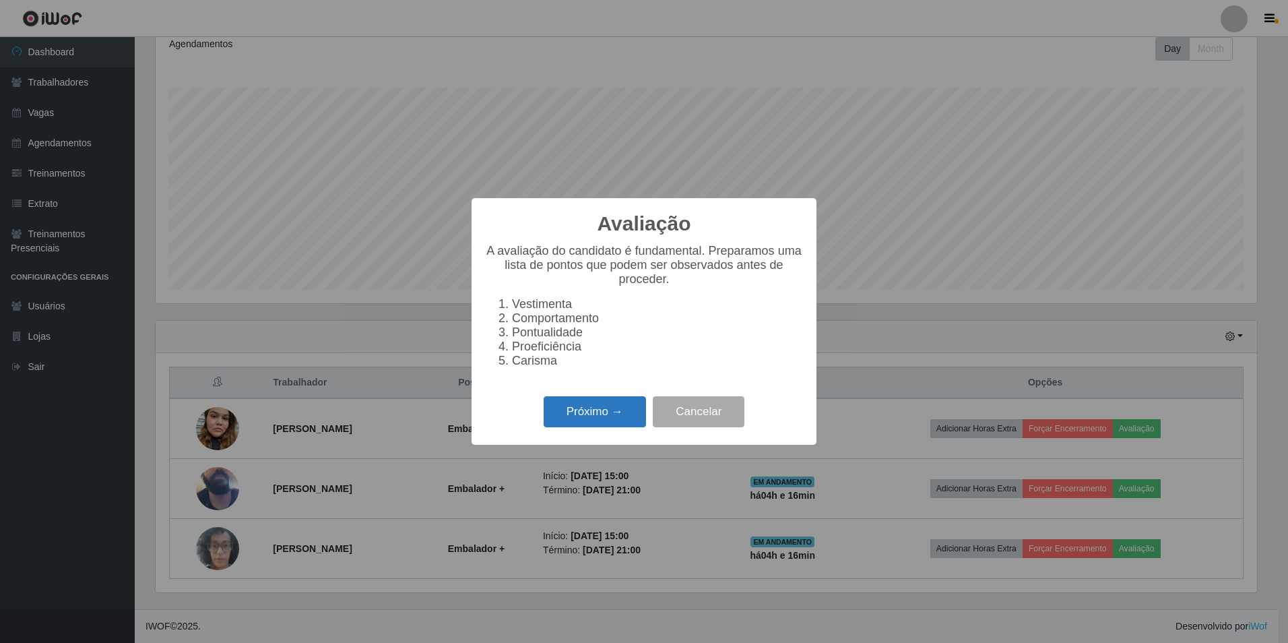
click at [613, 422] on button "Próximo →" at bounding box center [595, 412] width 102 height 32
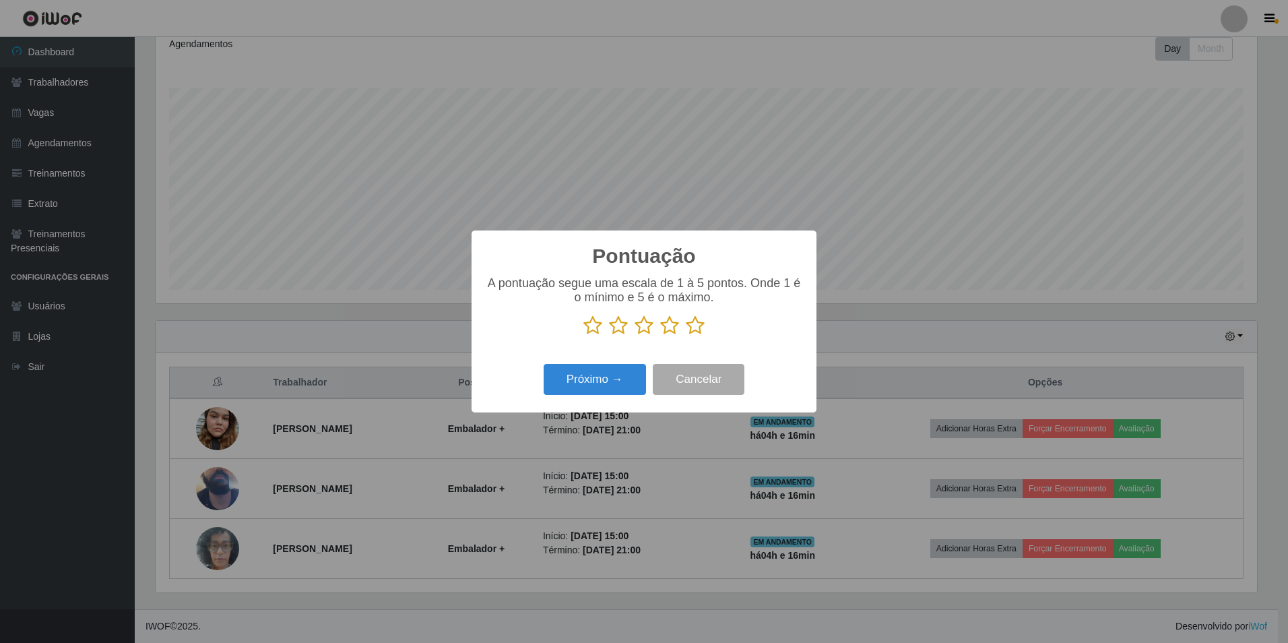
scroll to position [673490, 672668]
click at [696, 326] on icon at bounding box center [695, 325] width 19 height 20
click at [686, 336] on input "radio" at bounding box center [686, 336] width 0 height 0
click at [616, 383] on button "Próximo →" at bounding box center [595, 380] width 102 height 32
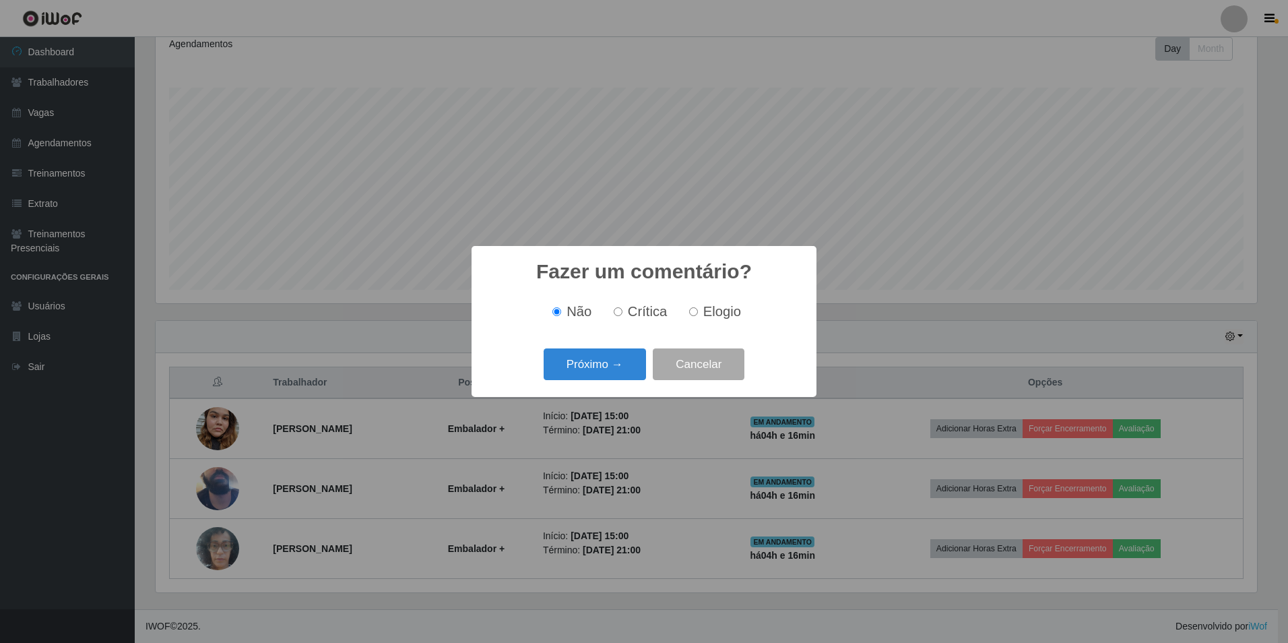
click at [693, 312] on input "Elogio" at bounding box center [693, 311] width 9 height 9
radio input "true"
click at [619, 365] on button "Próximo →" at bounding box center [595, 364] width 102 height 32
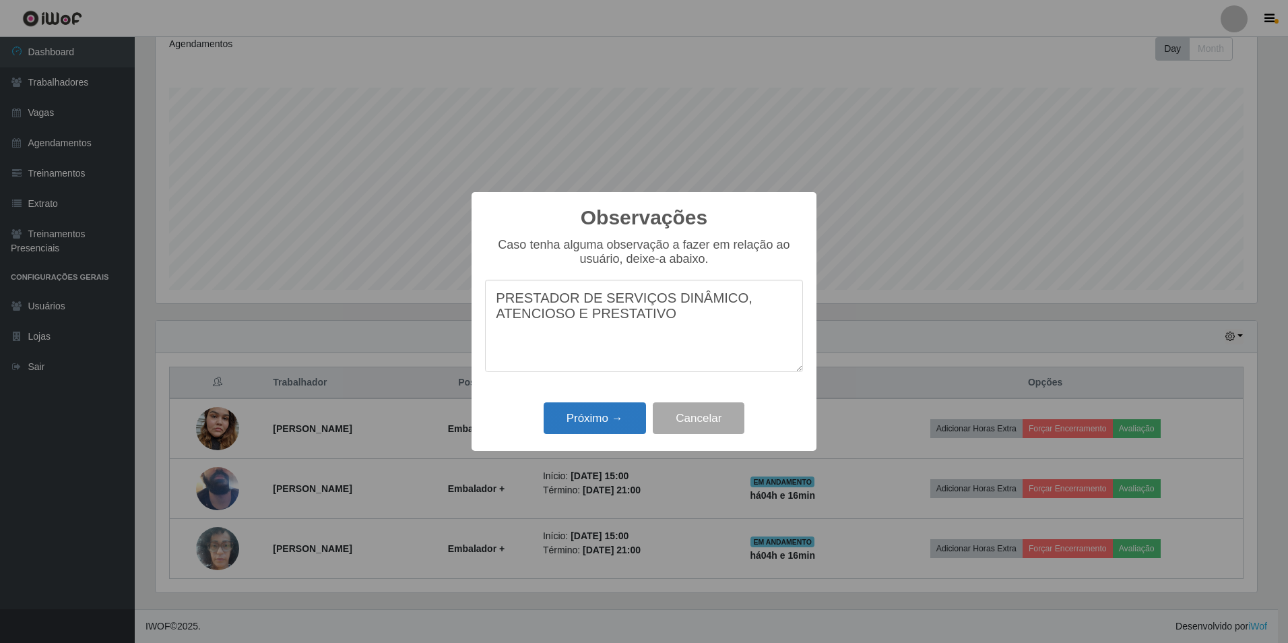
type textarea "PRESTADOR DE SERVIÇOS DINÂMICO, ATENCIOSO E PRESTATIVO"
click at [627, 420] on button "Próximo →" at bounding box center [595, 418] width 102 height 32
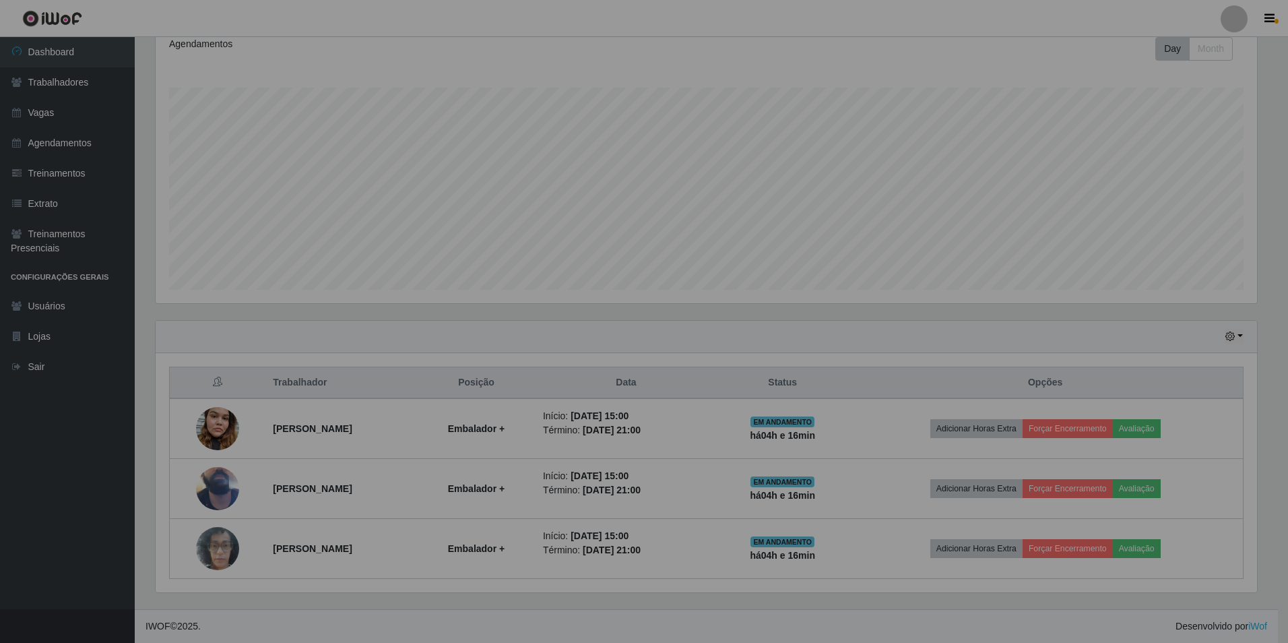
scroll to position [280, 1108]
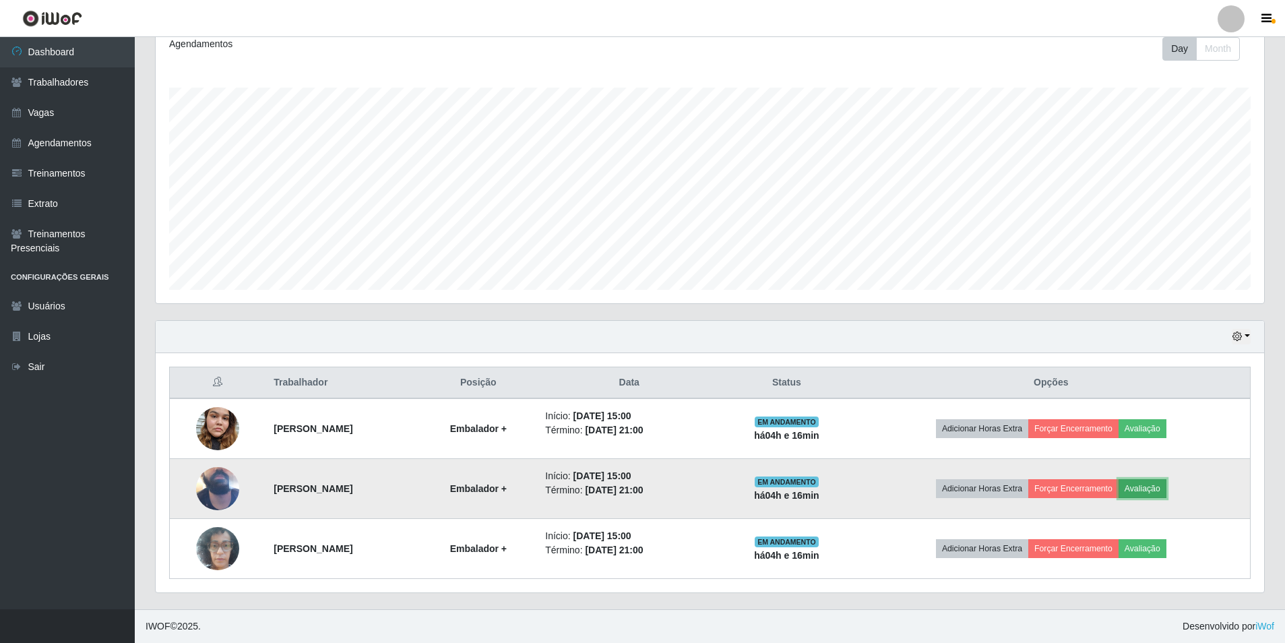
click at [1151, 490] on button "Avaliação" at bounding box center [1142, 488] width 48 height 19
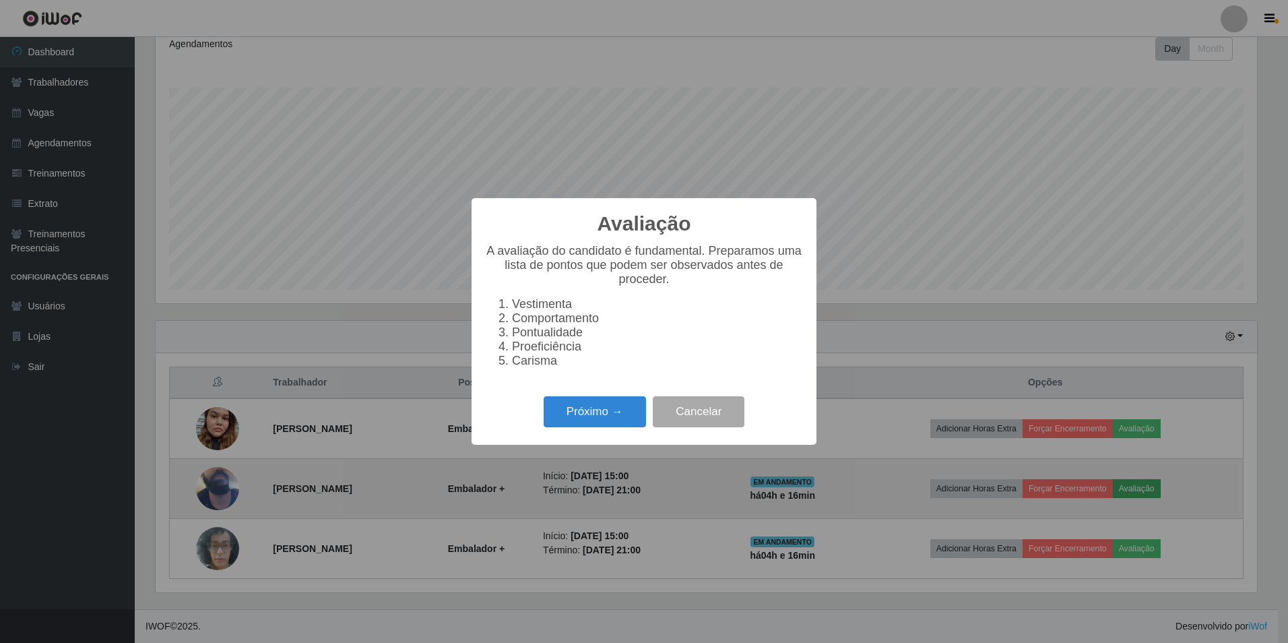
scroll to position [280, 1102]
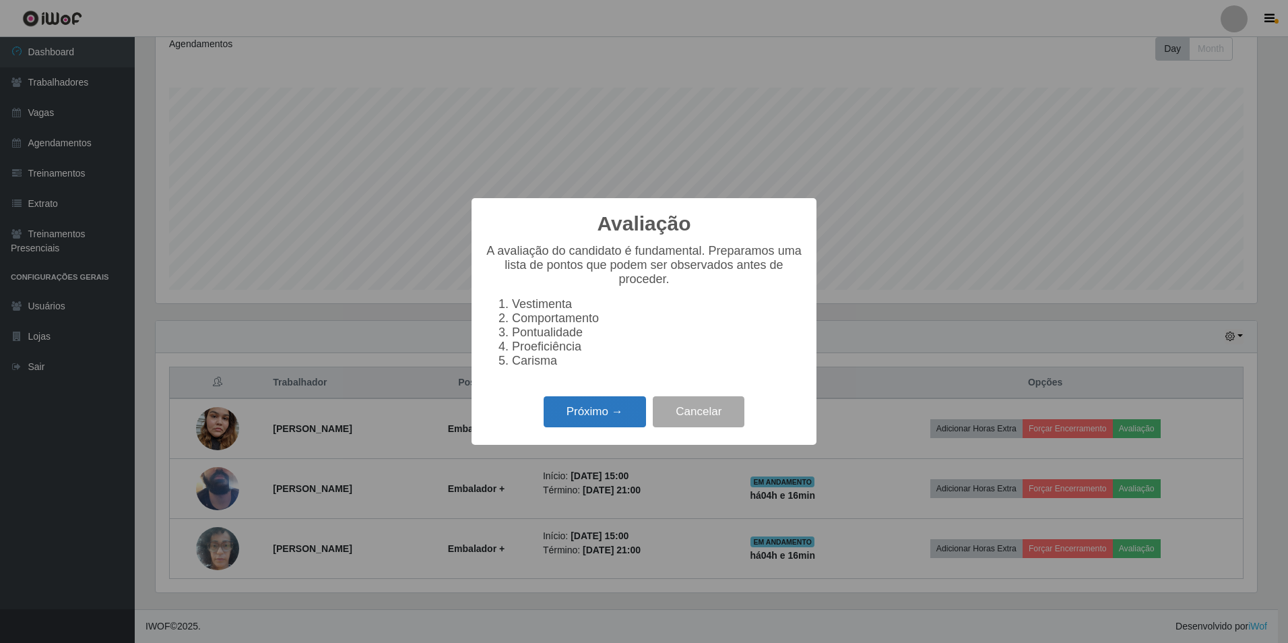
click at [573, 425] on button "Próximo →" at bounding box center [595, 412] width 102 height 32
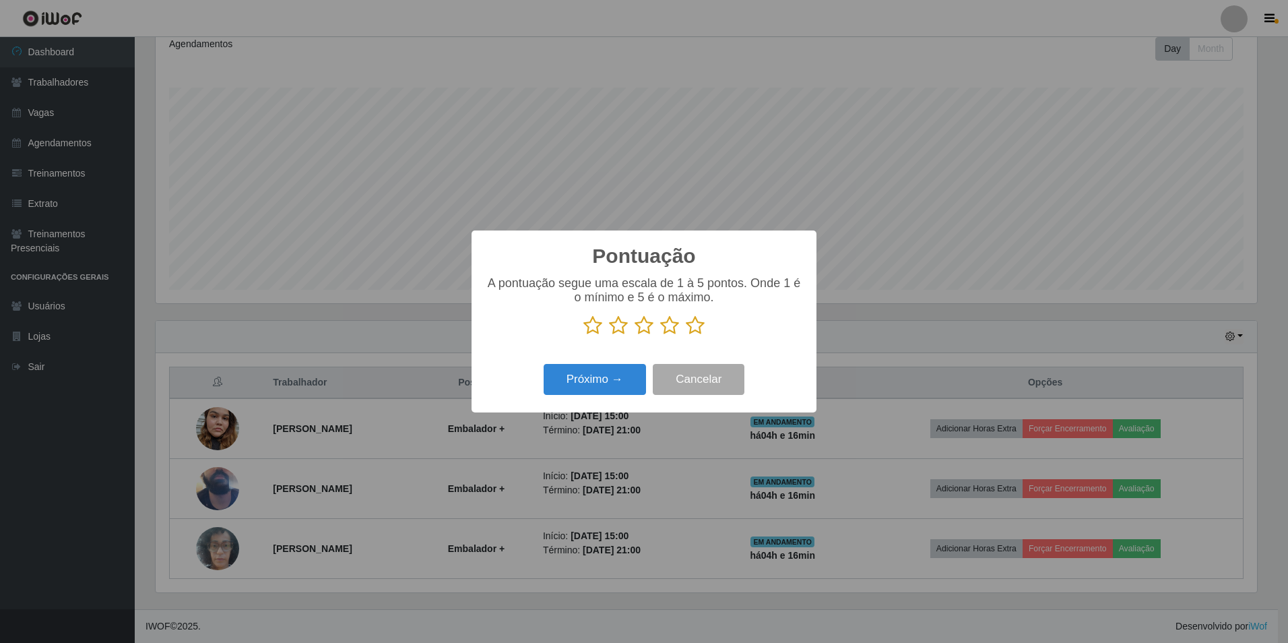
click at [703, 325] on icon at bounding box center [695, 325] width 19 height 20
click at [686, 336] on input "radio" at bounding box center [686, 336] width 0 height 0
click at [626, 383] on button "Próximo →" at bounding box center [595, 380] width 102 height 32
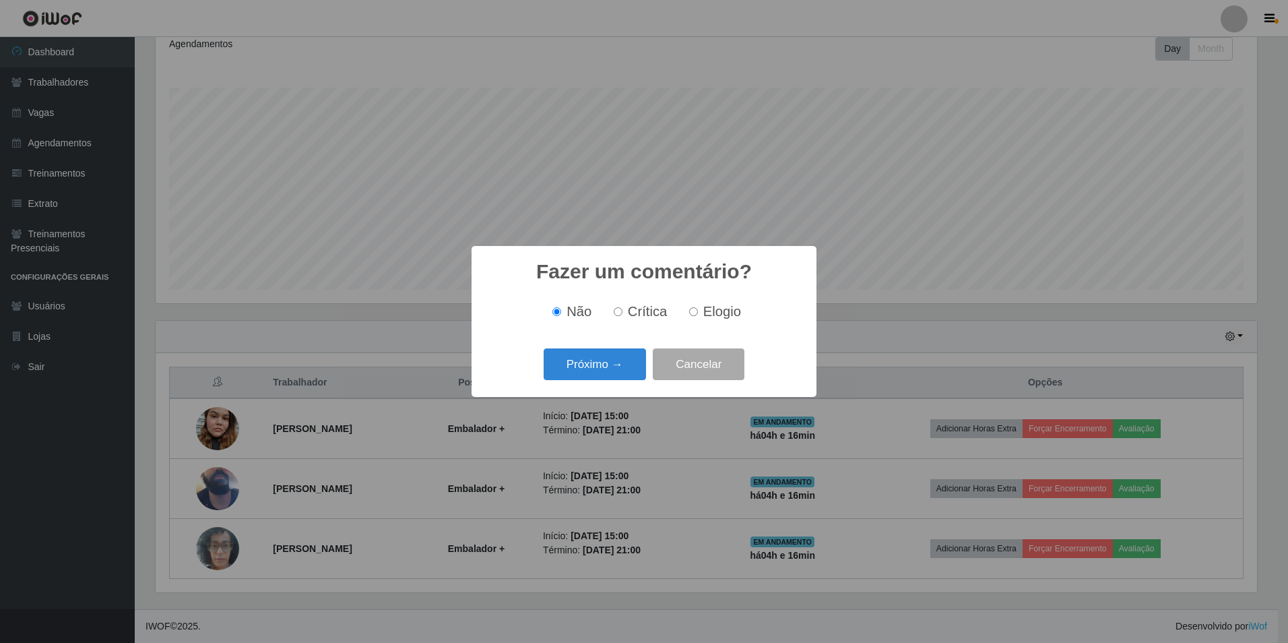
click at [695, 312] on input "Elogio" at bounding box center [693, 311] width 9 height 9
radio input "true"
click at [623, 369] on button "Próximo →" at bounding box center [595, 364] width 102 height 32
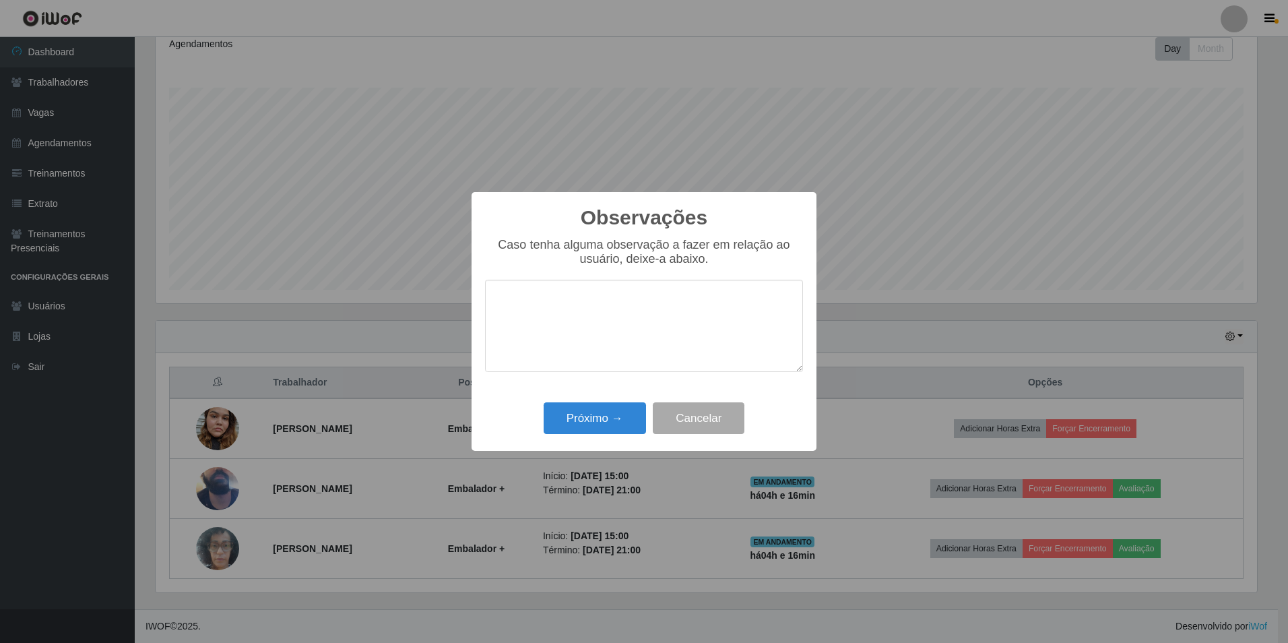
click at [636, 344] on textarea at bounding box center [644, 326] width 318 height 92
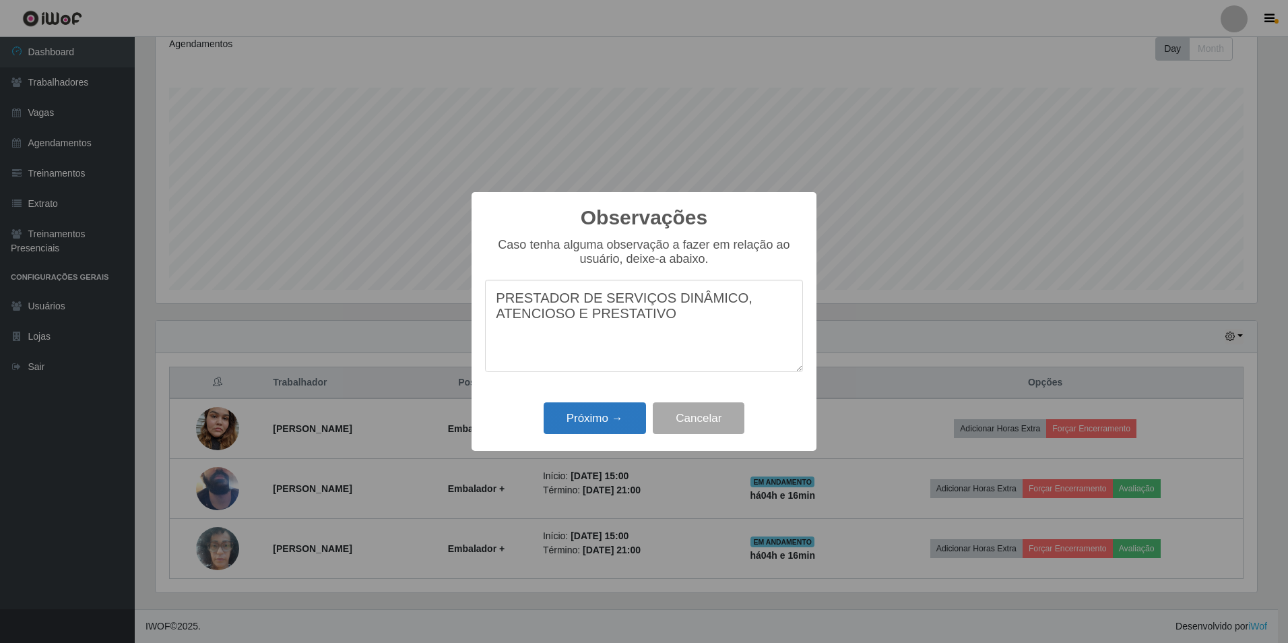
type textarea "PRESTADOR DE SERVIÇOS DINÂMICO, ATENCIOSO E PRESTATIVO"
click at [637, 418] on button "Próximo →" at bounding box center [595, 418] width 102 height 32
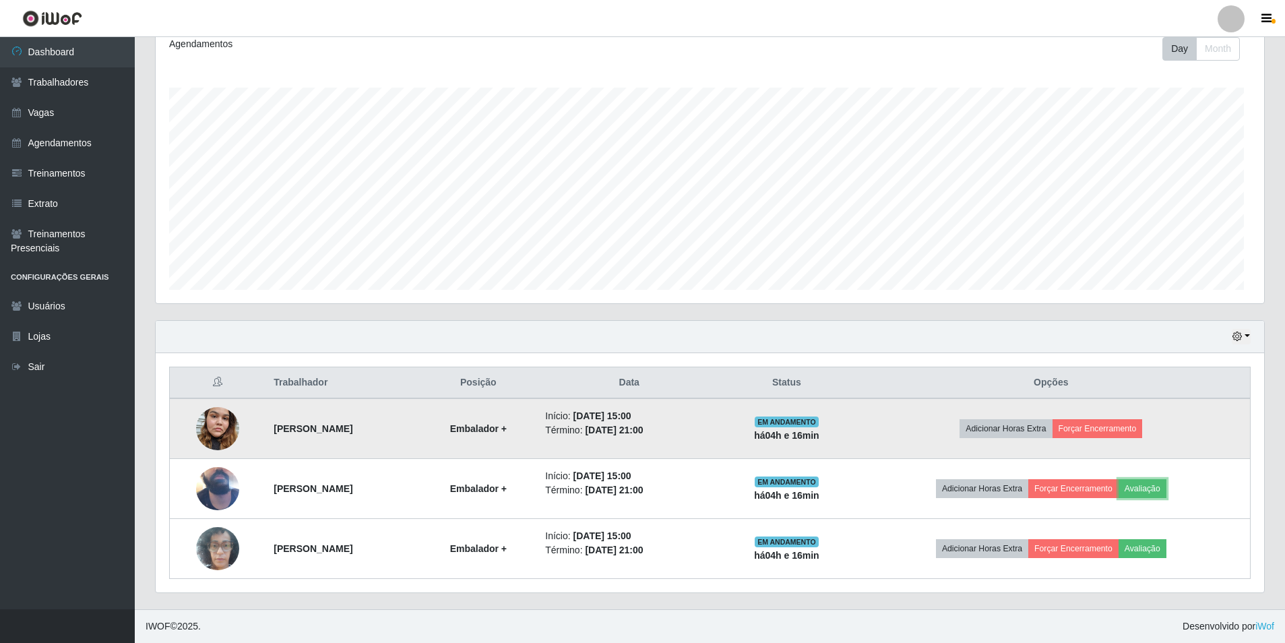
scroll to position [280, 1108]
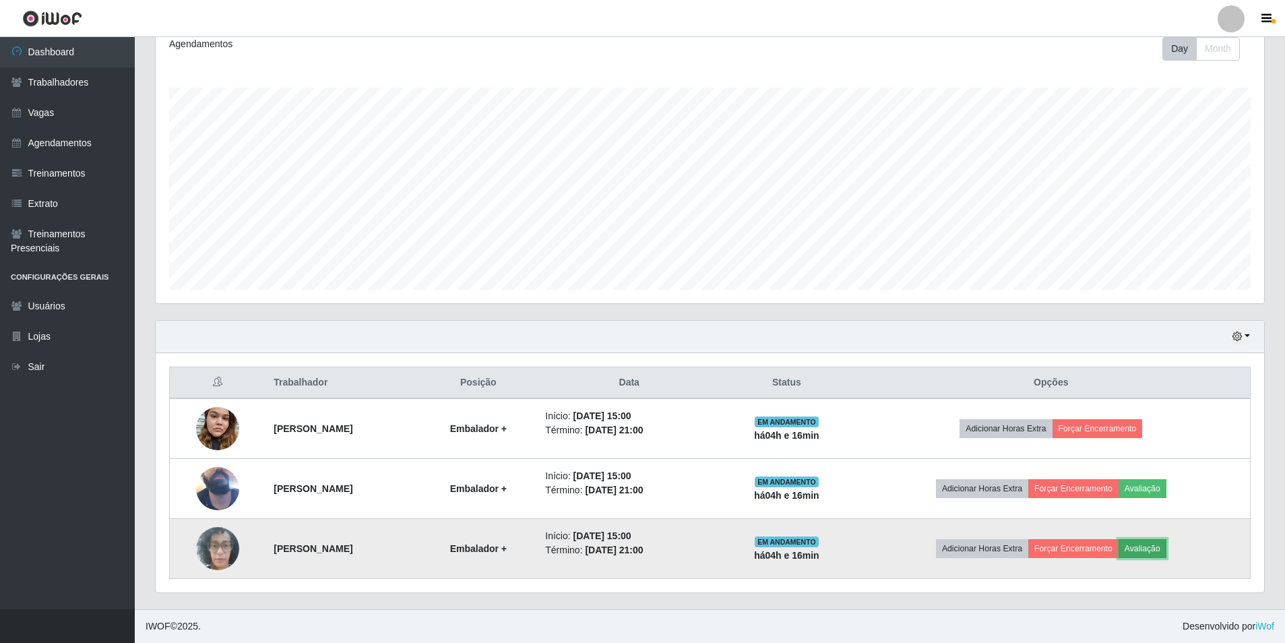
click at [1156, 551] on button "Avaliação" at bounding box center [1142, 548] width 48 height 19
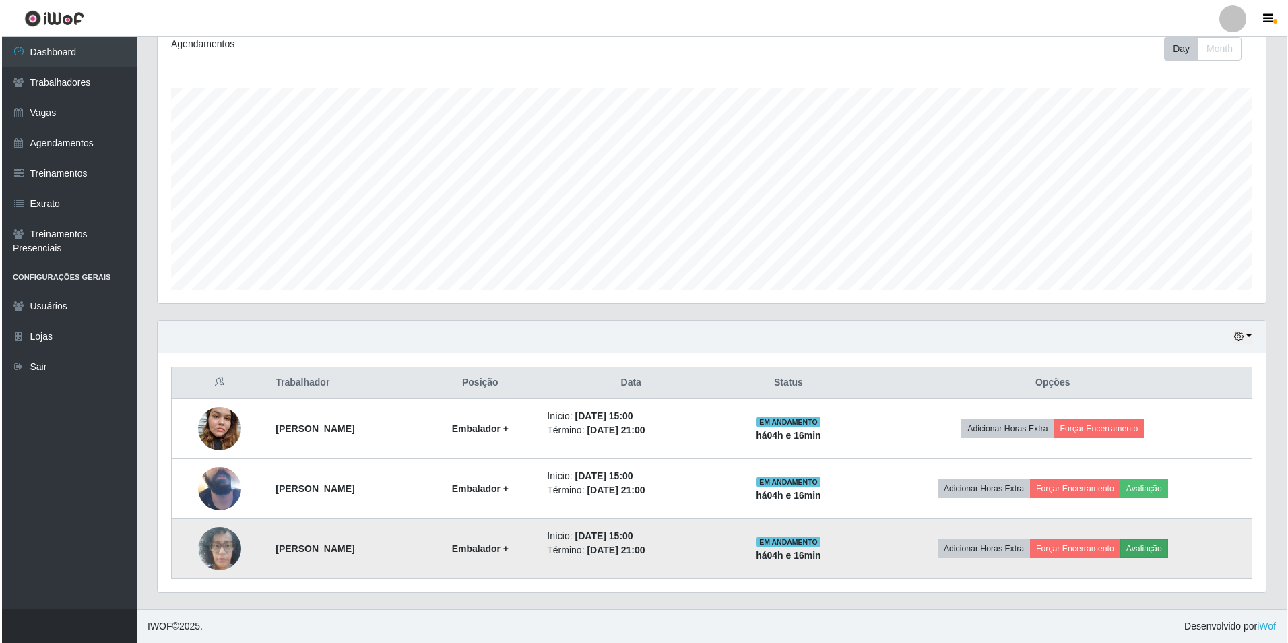
scroll to position [280, 1102]
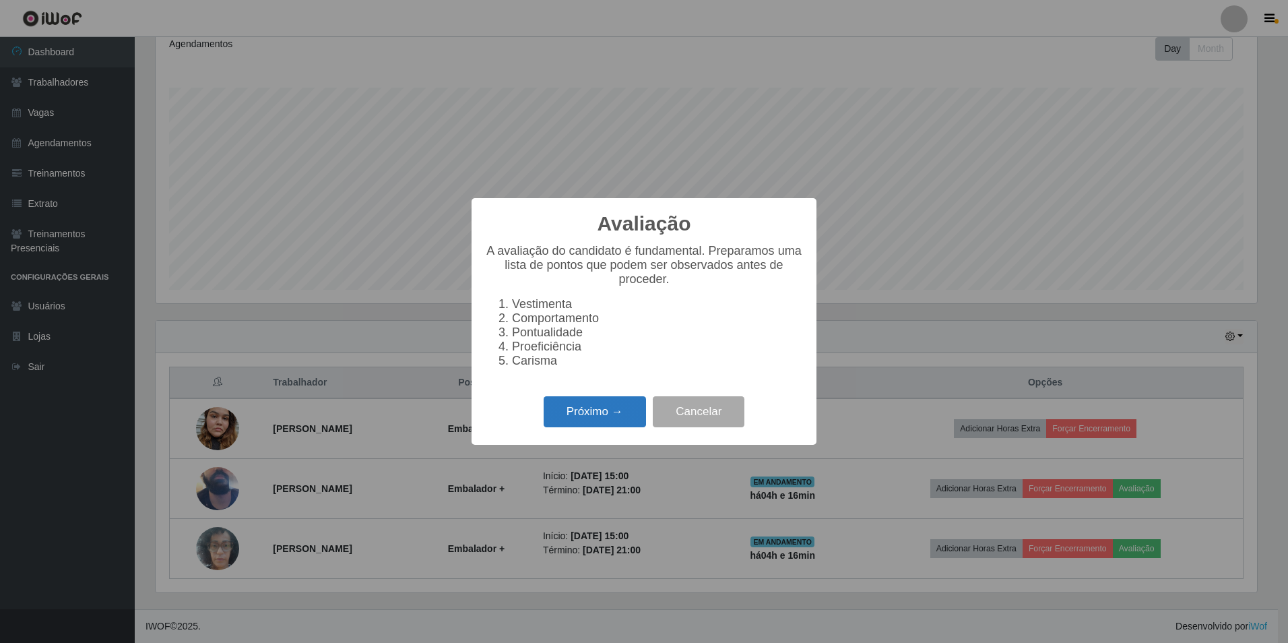
click at [616, 412] on button "Próximo →" at bounding box center [595, 412] width 102 height 32
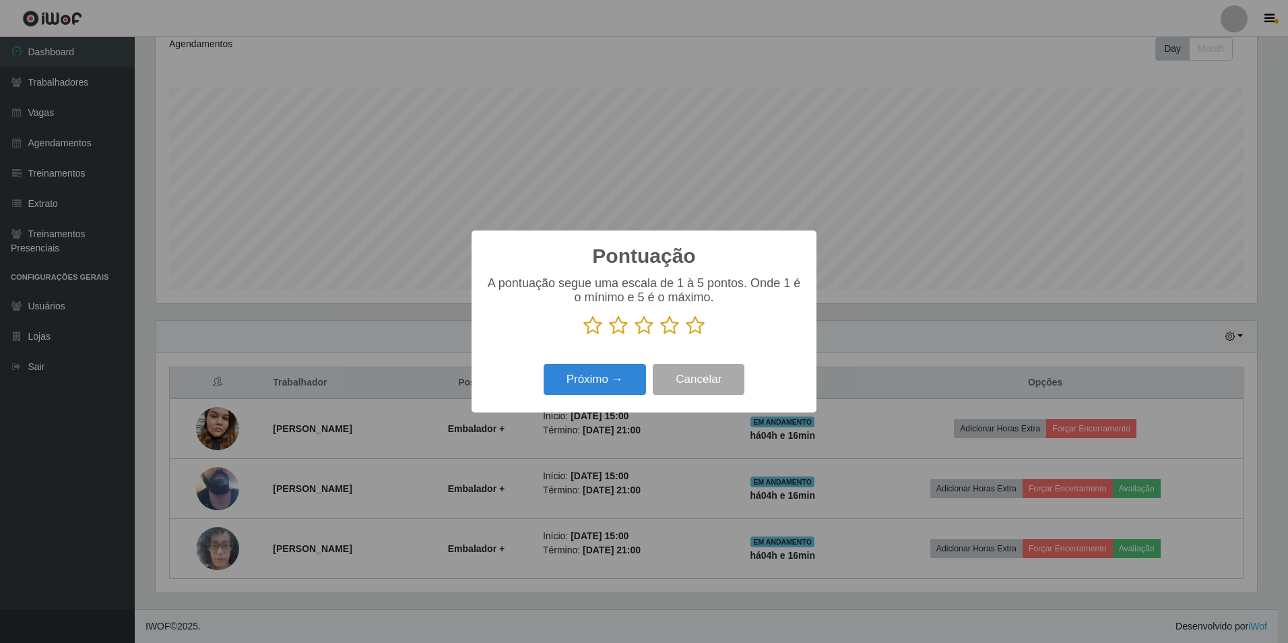
scroll to position [673490, 672668]
click at [695, 327] on icon at bounding box center [695, 325] width 19 height 20
click at [686, 336] on input "radio" at bounding box center [686, 336] width 0 height 0
click at [627, 375] on button "Próximo →" at bounding box center [595, 380] width 102 height 32
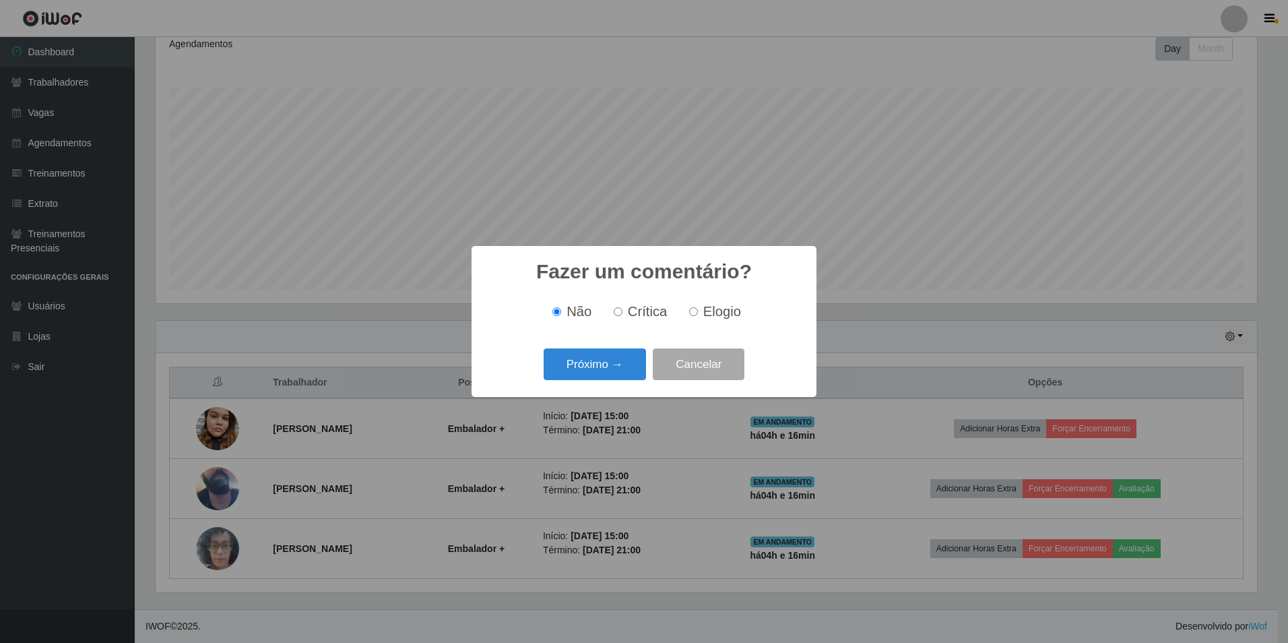
click at [698, 317] on label "Elogio" at bounding box center [712, 311] width 57 height 15
click at [698, 316] on input "Elogio" at bounding box center [693, 311] width 9 height 9
radio input "true"
click at [639, 365] on button "Próximo →" at bounding box center [595, 364] width 102 height 32
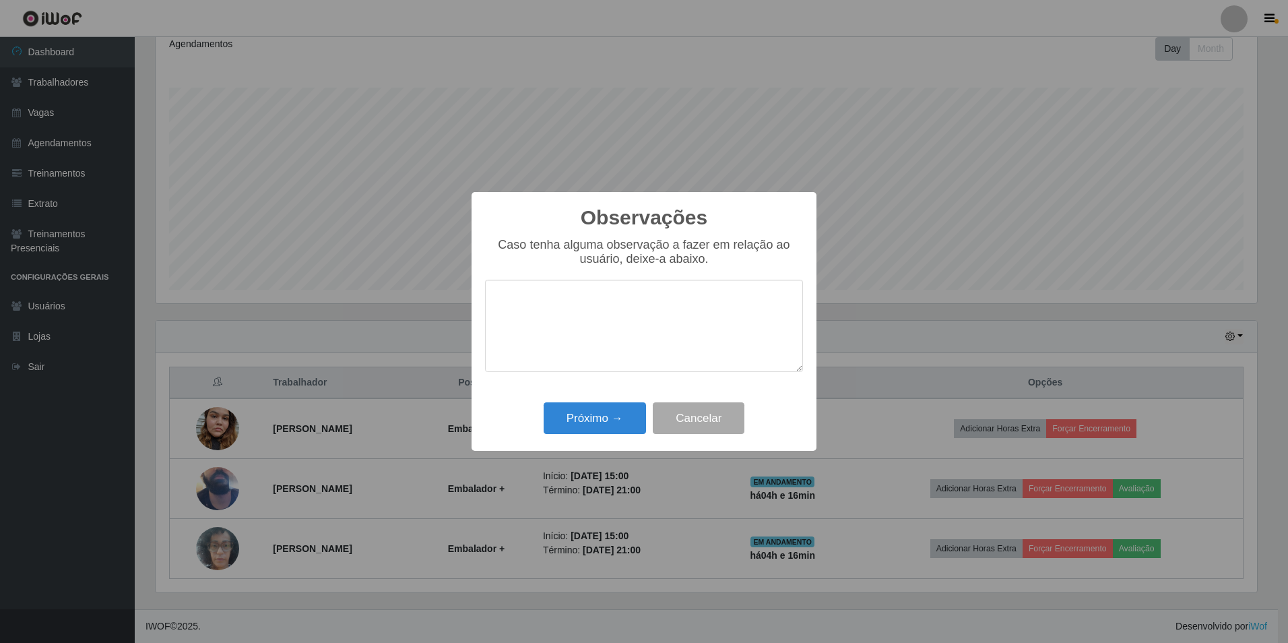
click at [652, 348] on textarea at bounding box center [644, 326] width 318 height 92
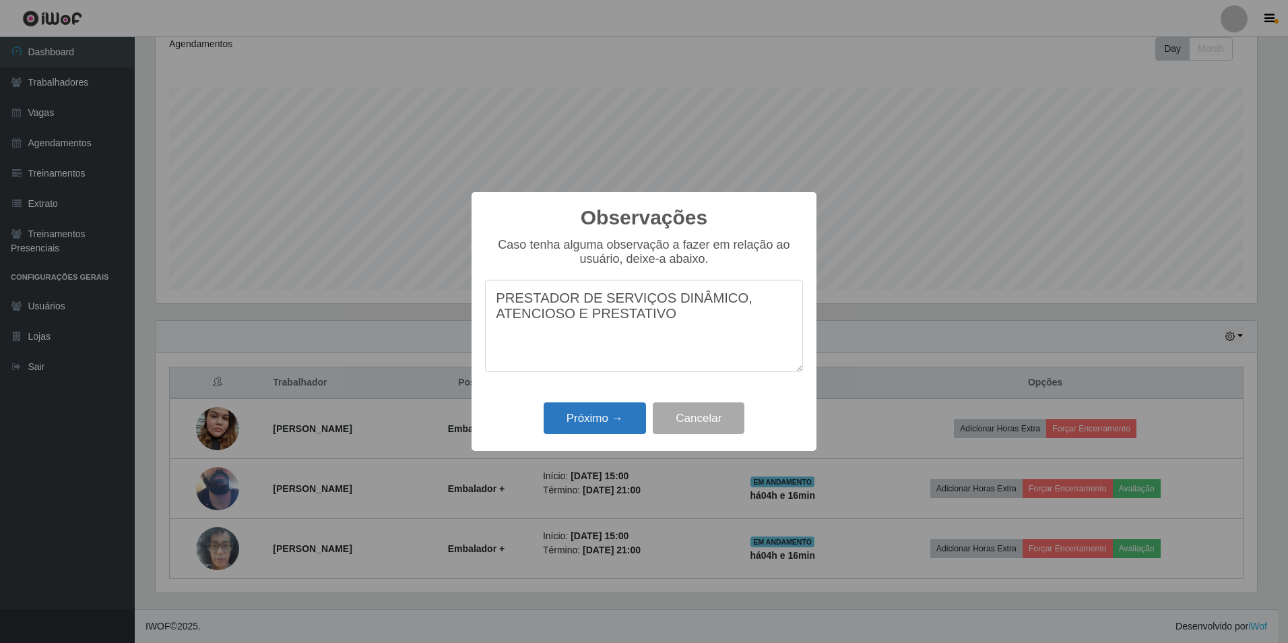
type textarea "PRESTADOR DE SERVIÇOS DINÂMICO, ATENCIOSO E PRESTATIVO"
click at [635, 410] on button "Próximo →" at bounding box center [595, 418] width 102 height 32
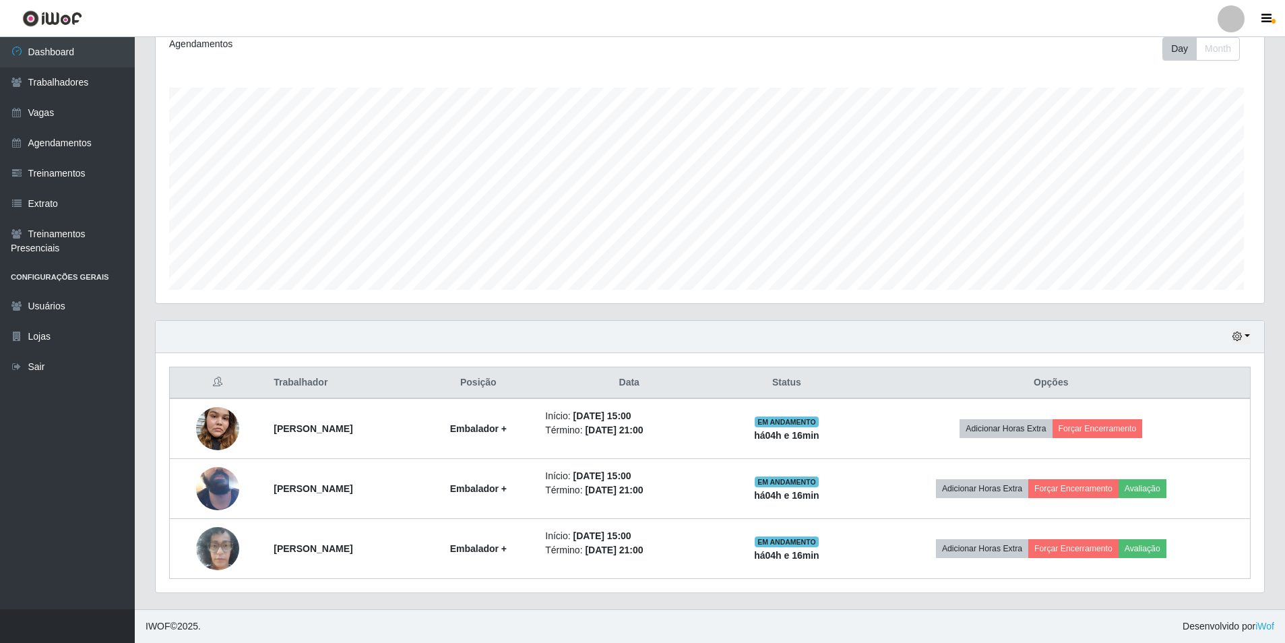
scroll to position [280, 1108]
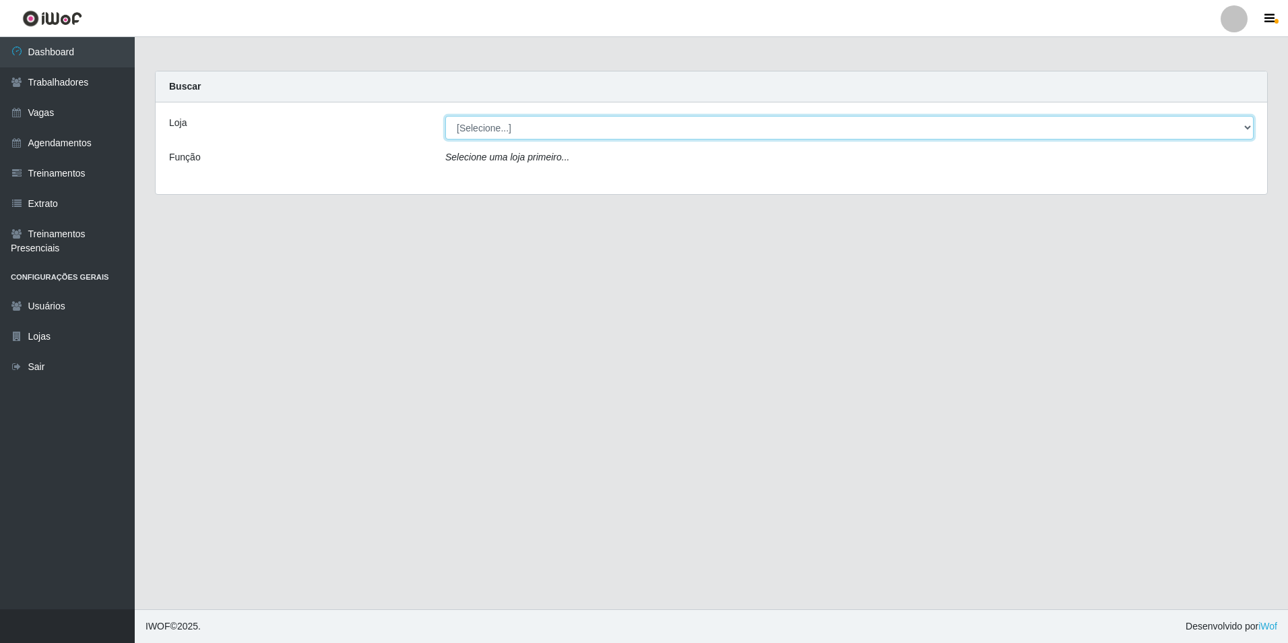
click at [542, 139] on select "[Selecione...] [GEOGRAPHIC_DATA] - [GEOGRAPHIC_DATA] [GEOGRAPHIC_DATA] - [GEOGR…" at bounding box center [849, 128] width 809 height 24
select select "506"
click at [445, 116] on select "[Selecione...] [GEOGRAPHIC_DATA] - [GEOGRAPHIC_DATA] [GEOGRAPHIC_DATA] - [GEOGR…" at bounding box center [849, 128] width 809 height 24
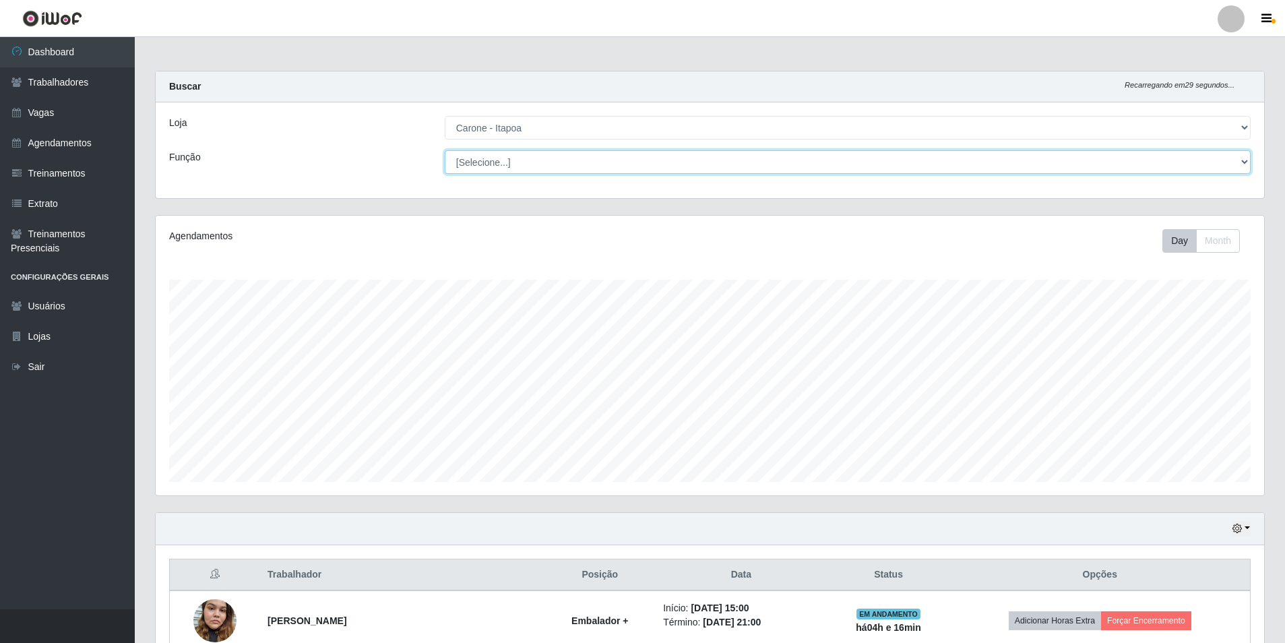
click at [511, 160] on select "[Selecione...] Embalador Embalador + Embalador ++ Repositor Repositor + Reposit…" at bounding box center [848, 162] width 806 height 24
click at [445, 150] on select "[Selecione...] Embalador Embalador + Embalador ++ Repositor Repositor + Reposit…" at bounding box center [848, 162] width 806 height 24
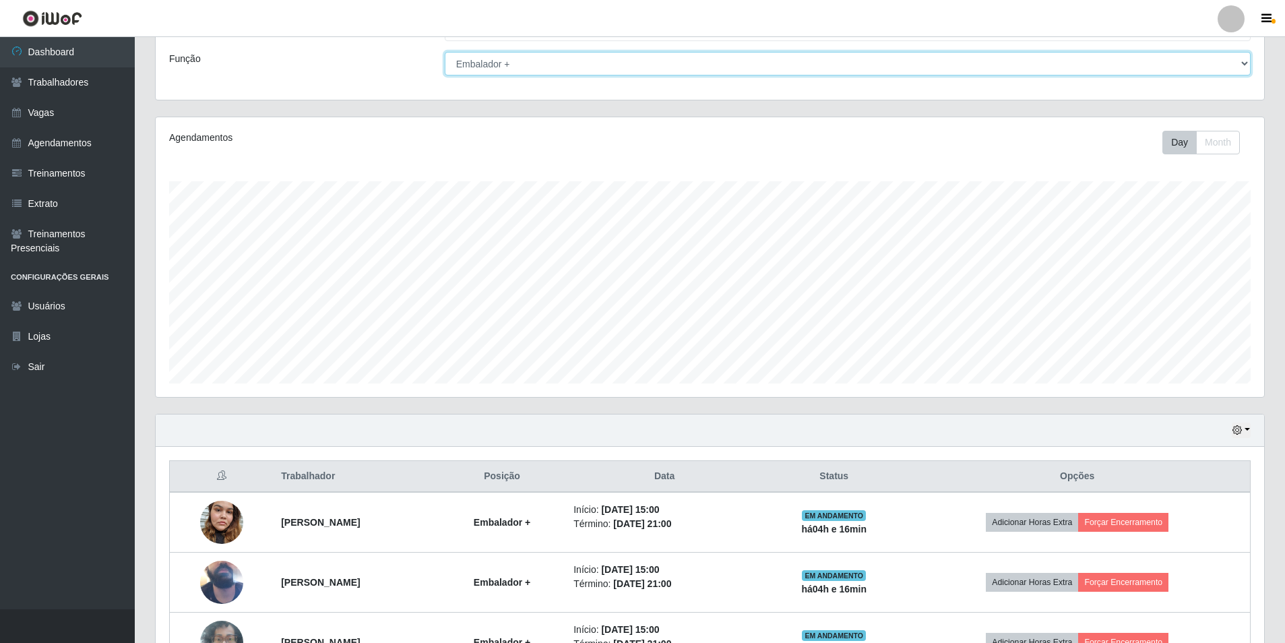
scroll to position [0, 0]
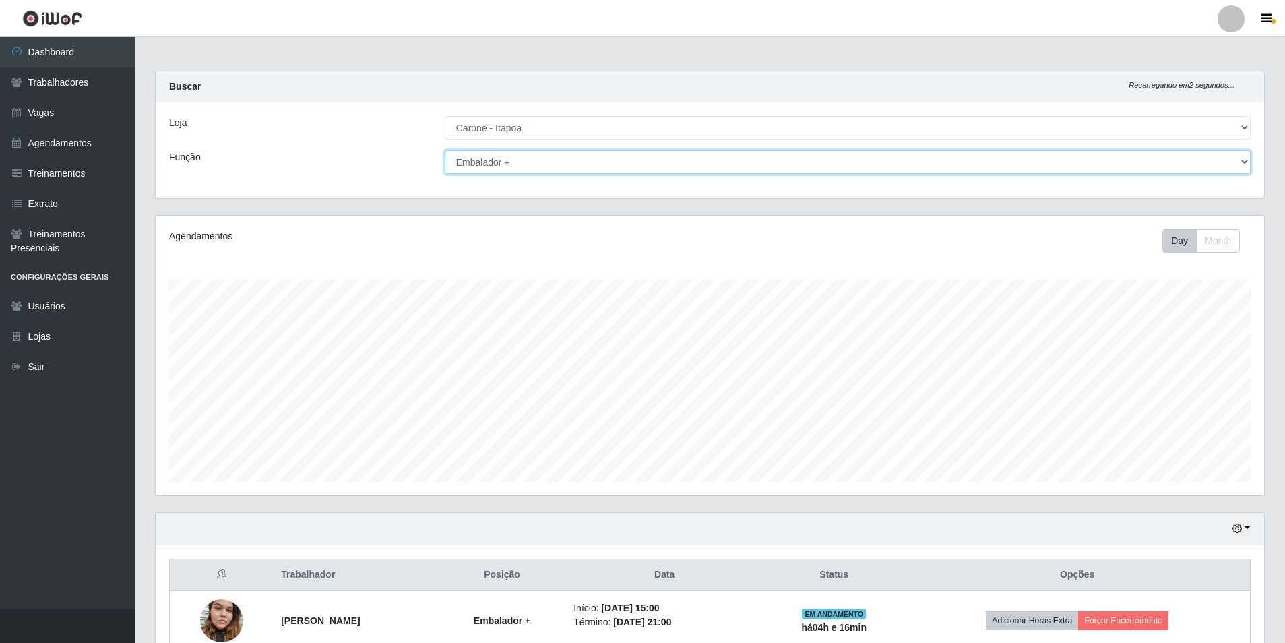
click at [743, 156] on select "[Selecione...] Embalador Embalador + Embalador ++ Repositor Repositor + Reposit…" at bounding box center [848, 162] width 806 height 24
click at [445, 150] on select "[Selecione...] Embalador Embalador + Embalador ++ Repositor Repositor + Reposit…" at bounding box center [848, 162] width 806 height 24
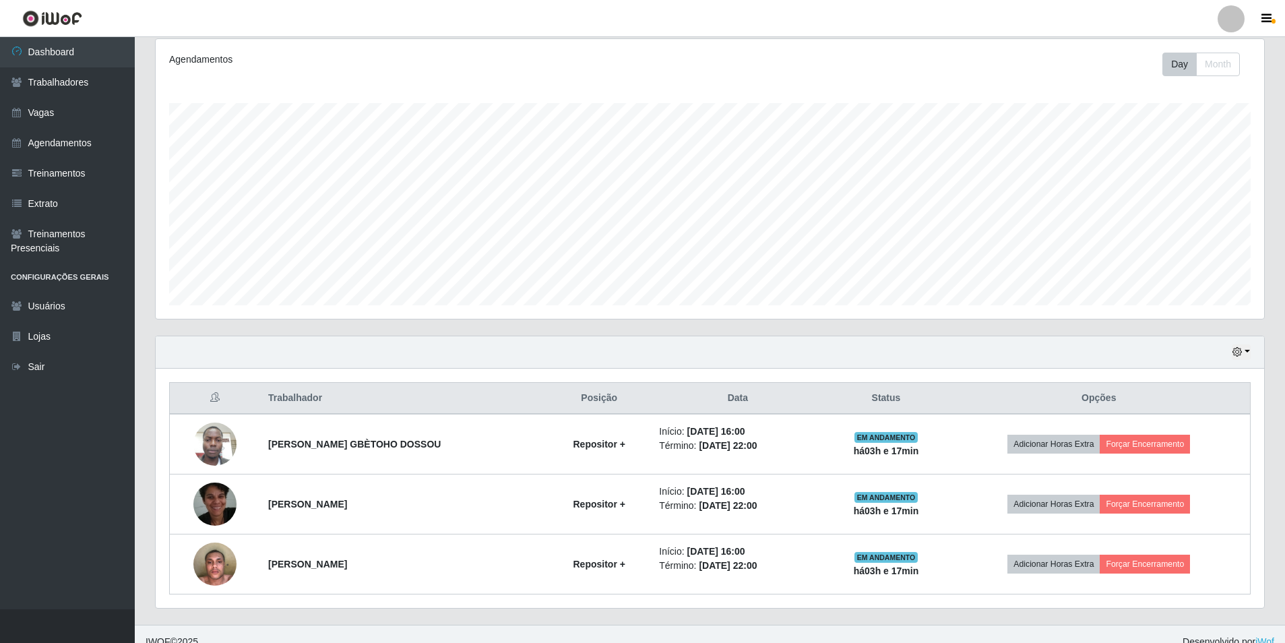
scroll to position [192, 0]
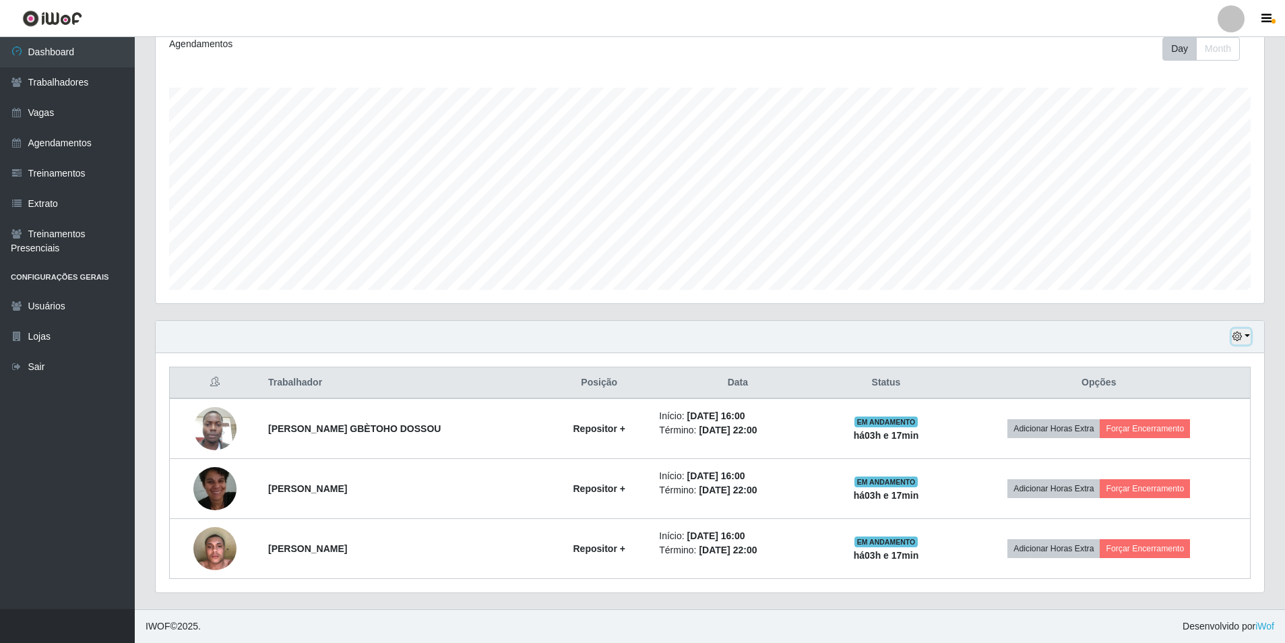
click at [1242, 342] on button "button" at bounding box center [1241, 336] width 19 height 15
click at [1178, 420] on button "3 dias" at bounding box center [1196, 417] width 106 height 28
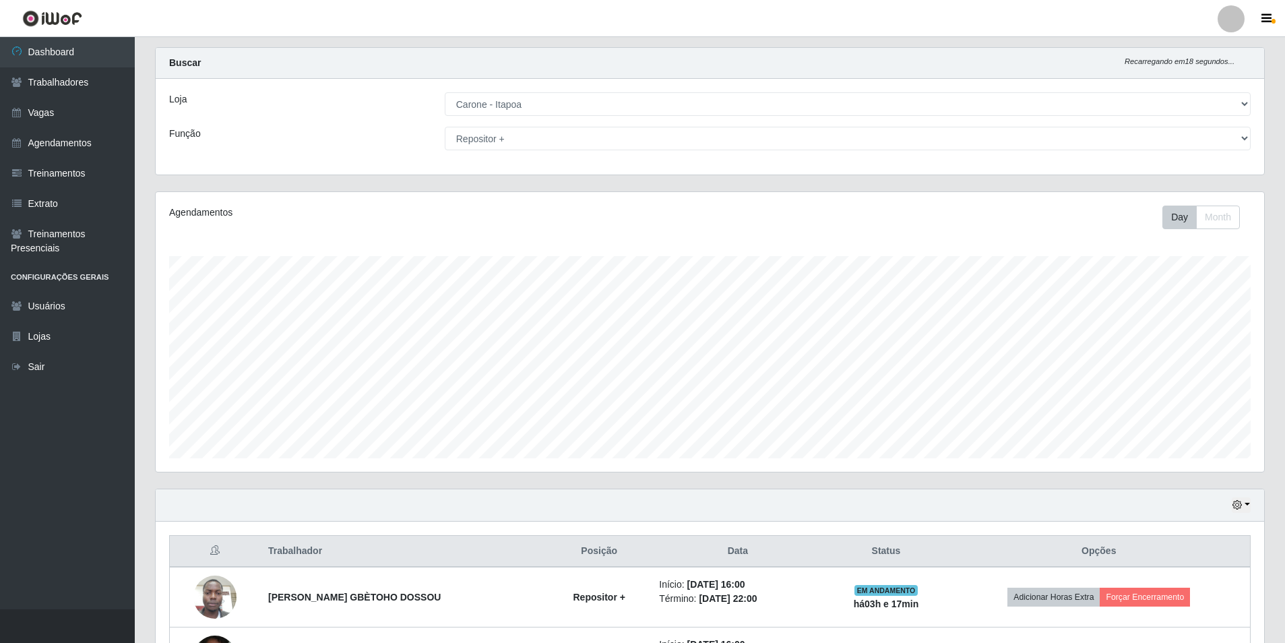
scroll to position [0, 0]
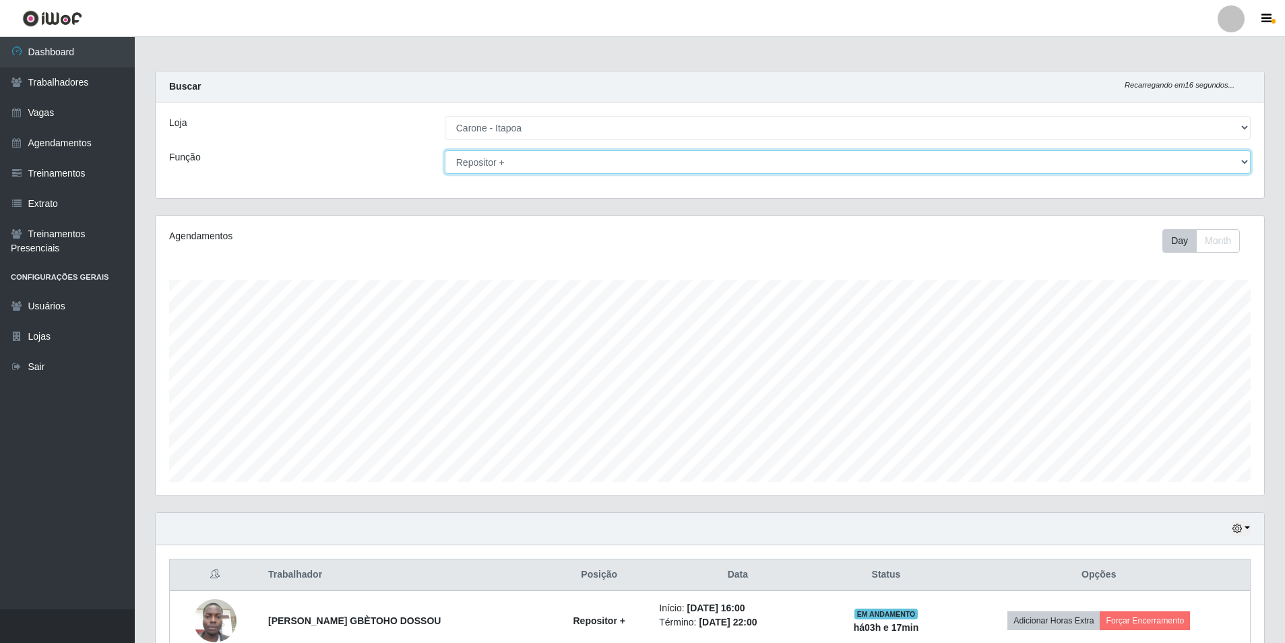
click at [499, 161] on select "[Selecione...] Embalador Embalador + Embalador ++ Repositor Repositor + Reposit…" at bounding box center [848, 162] width 806 height 24
click at [445, 150] on select "[Selecione...] Embalador Embalador + Embalador ++ Repositor Repositor + Reposit…" at bounding box center [848, 162] width 806 height 24
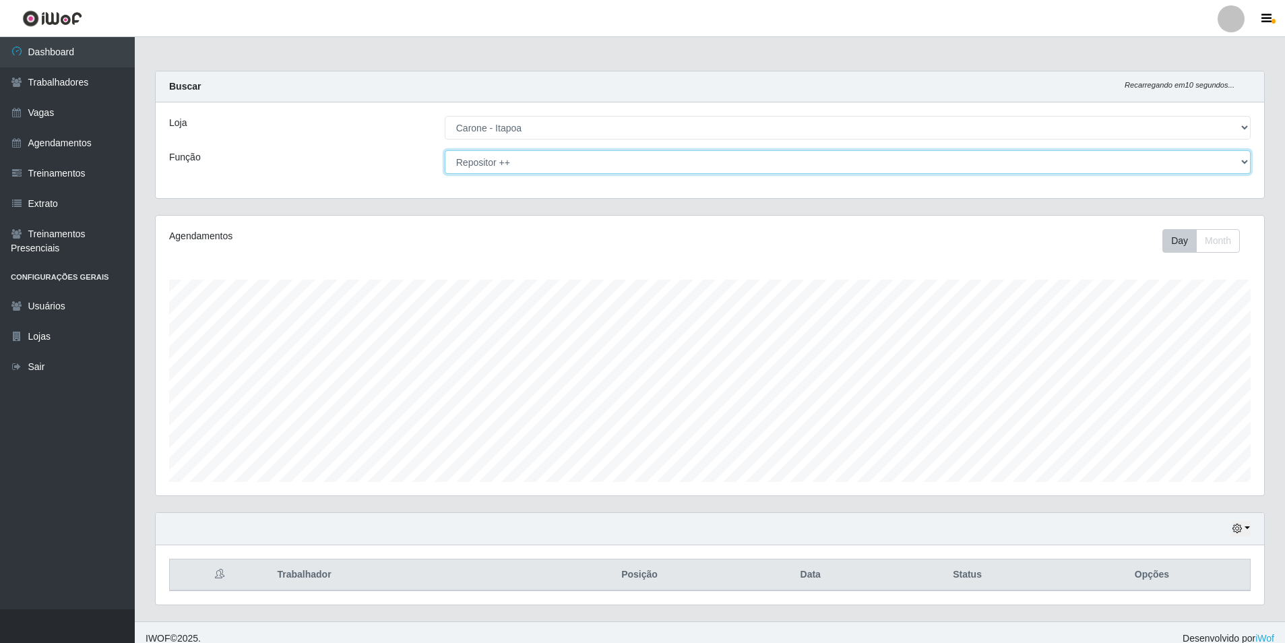
click at [500, 156] on select "[Selecione...] Embalador Embalador + Embalador ++ Repositor Repositor + Reposit…" at bounding box center [848, 162] width 806 height 24
click at [445, 150] on select "[Selecione...] Embalador Embalador + Embalador ++ Repositor Repositor + Reposit…" at bounding box center [848, 162] width 806 height 24
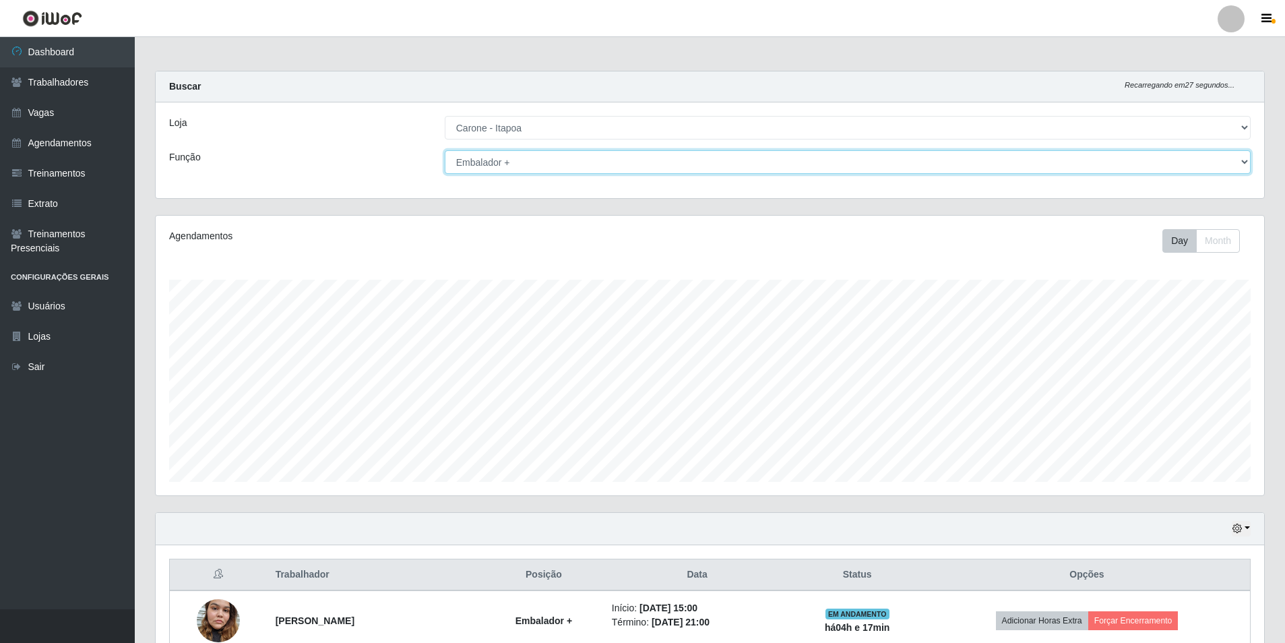
click at [497, 168] on select "[Selecione...] Embalador Embalador + Embalador ++ Repositor Repositor + Reposit…" at bounding box center [848, 162] width 806 height 24
select select "82"
click at [445, 150] on select "[Selecione...] Embalador Embalador + Embalador ++ Repositor Repositor + Reposit…" at bounding box center [848, 162] width 806 height 24
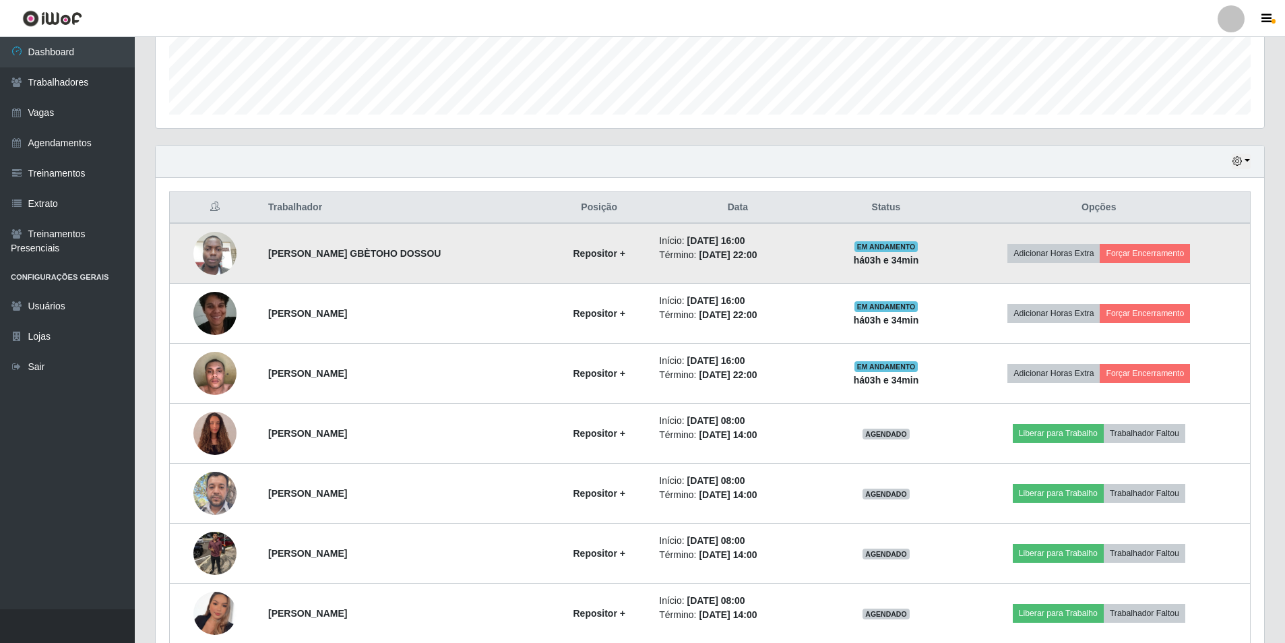
scroll to position [395, 0]
